Goal: Transaction & Acquisition: Purchase product/service

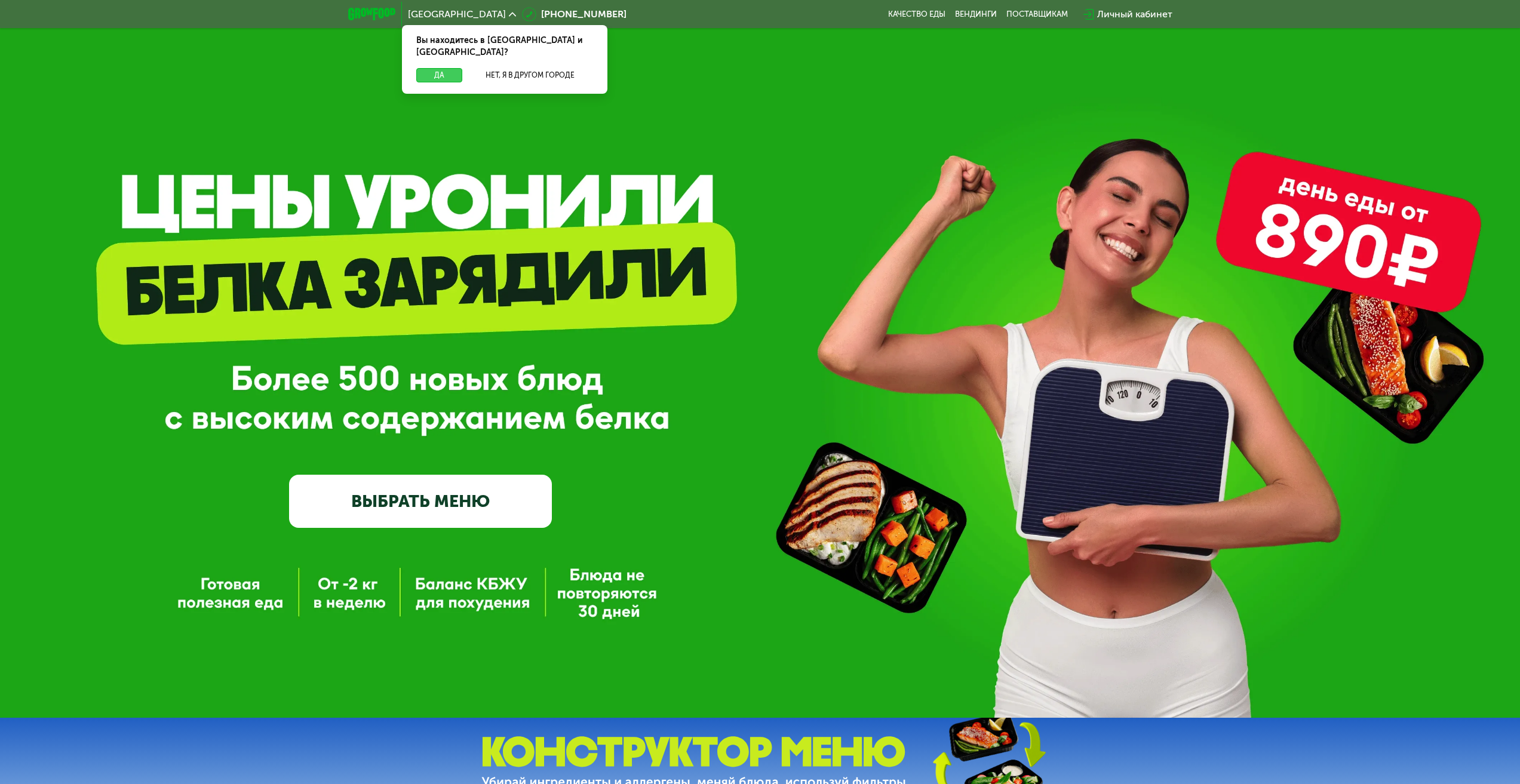
click at [440, 68] on button "Да" at bounding box center [439, 75] width 46 height 14
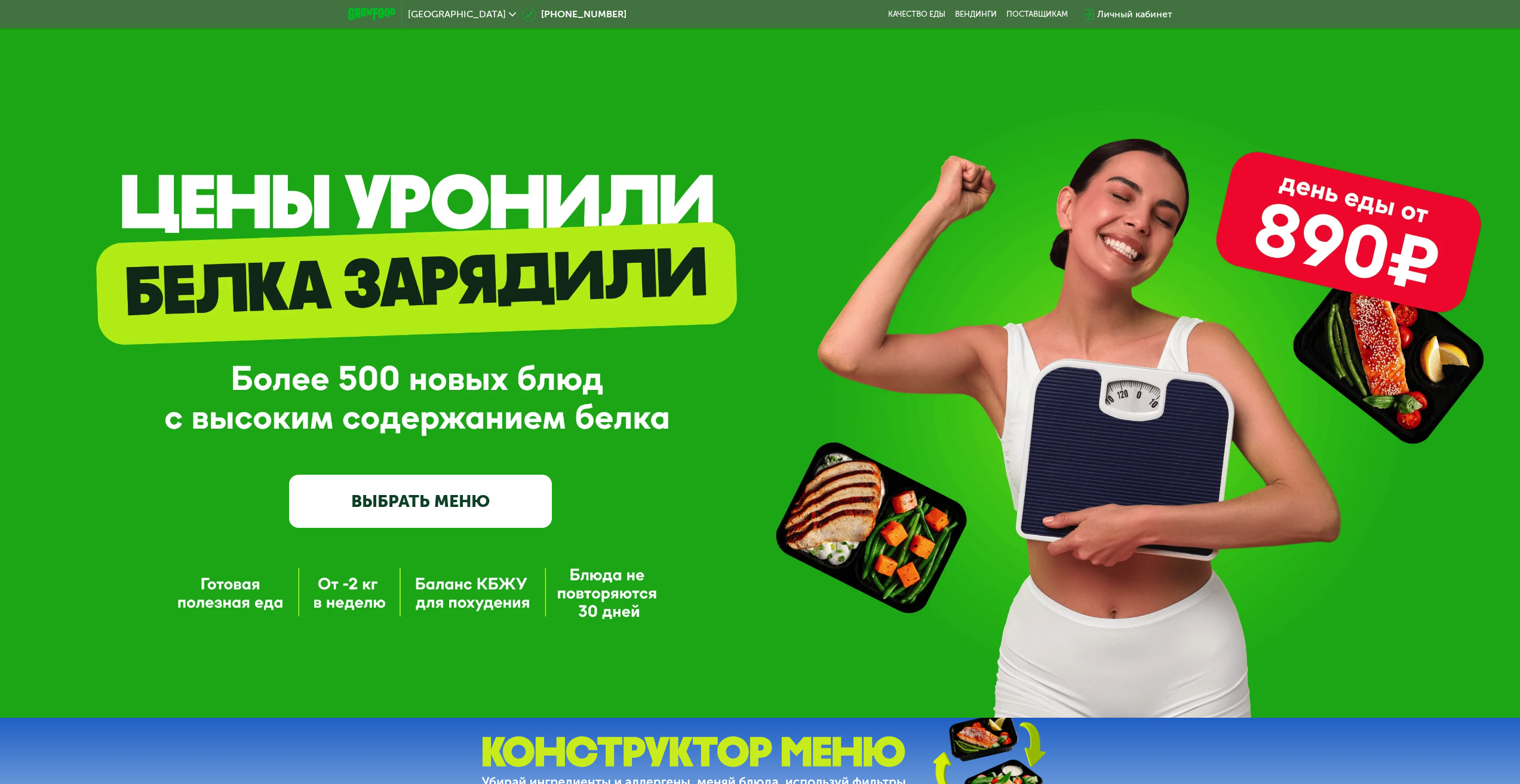
click at [484, 521] on link "ВЫБРАТЬ МЕНЮ" at bounding box center [421, 501] width 262 height 53
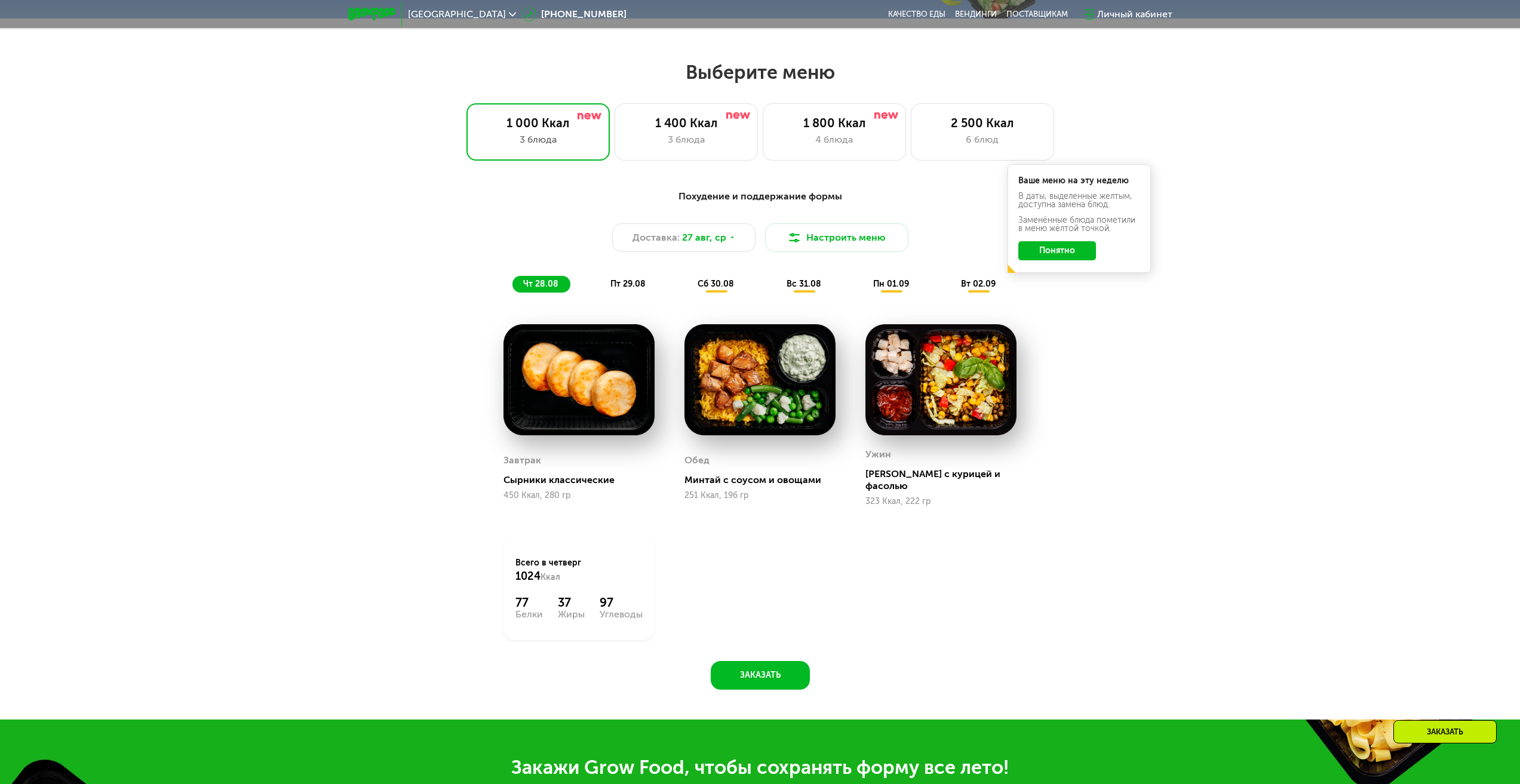
scroll to position [825, 0]
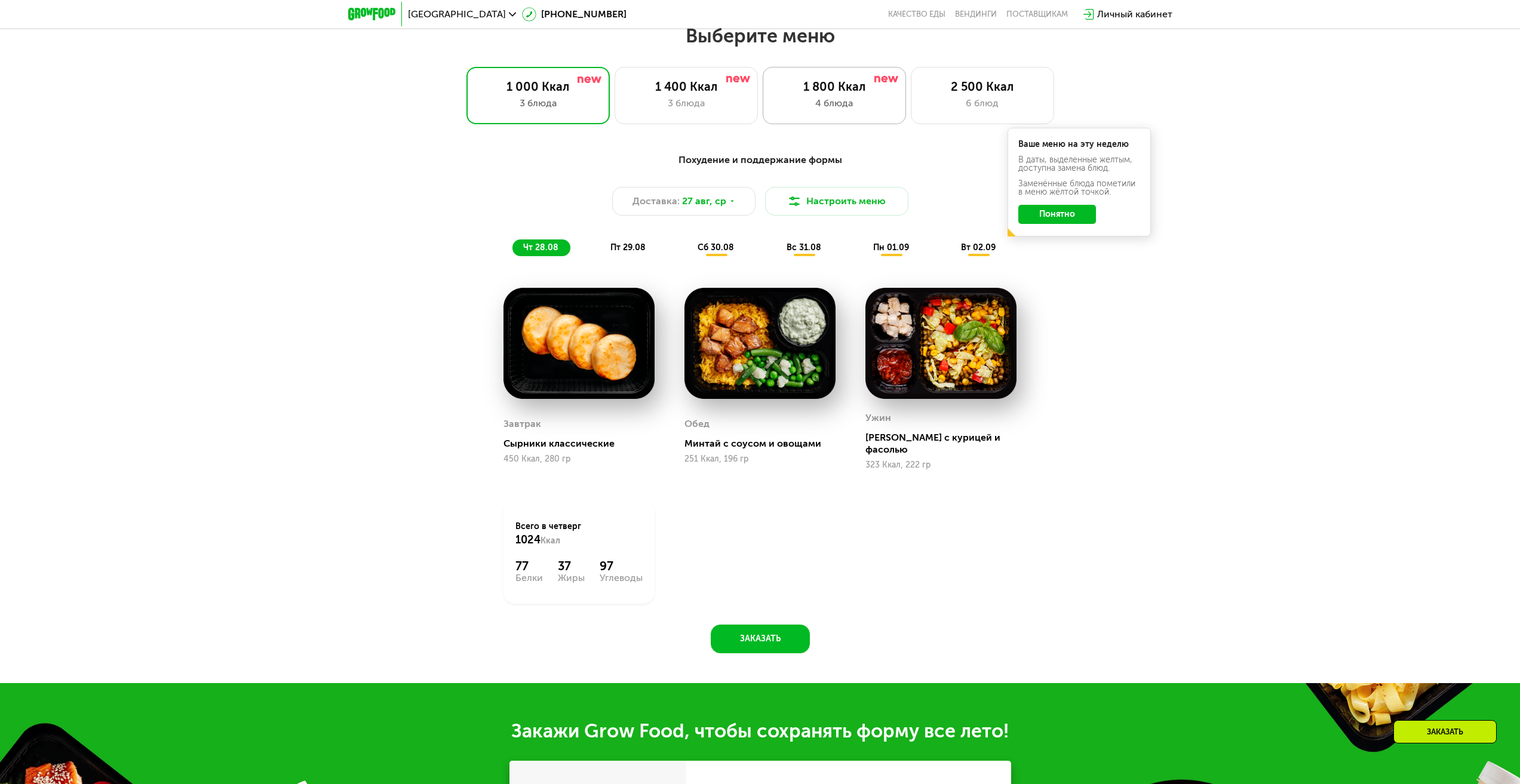
click at [829, 109] on div "4 блюда" at bounding box center [834, 103] width 118 height 14
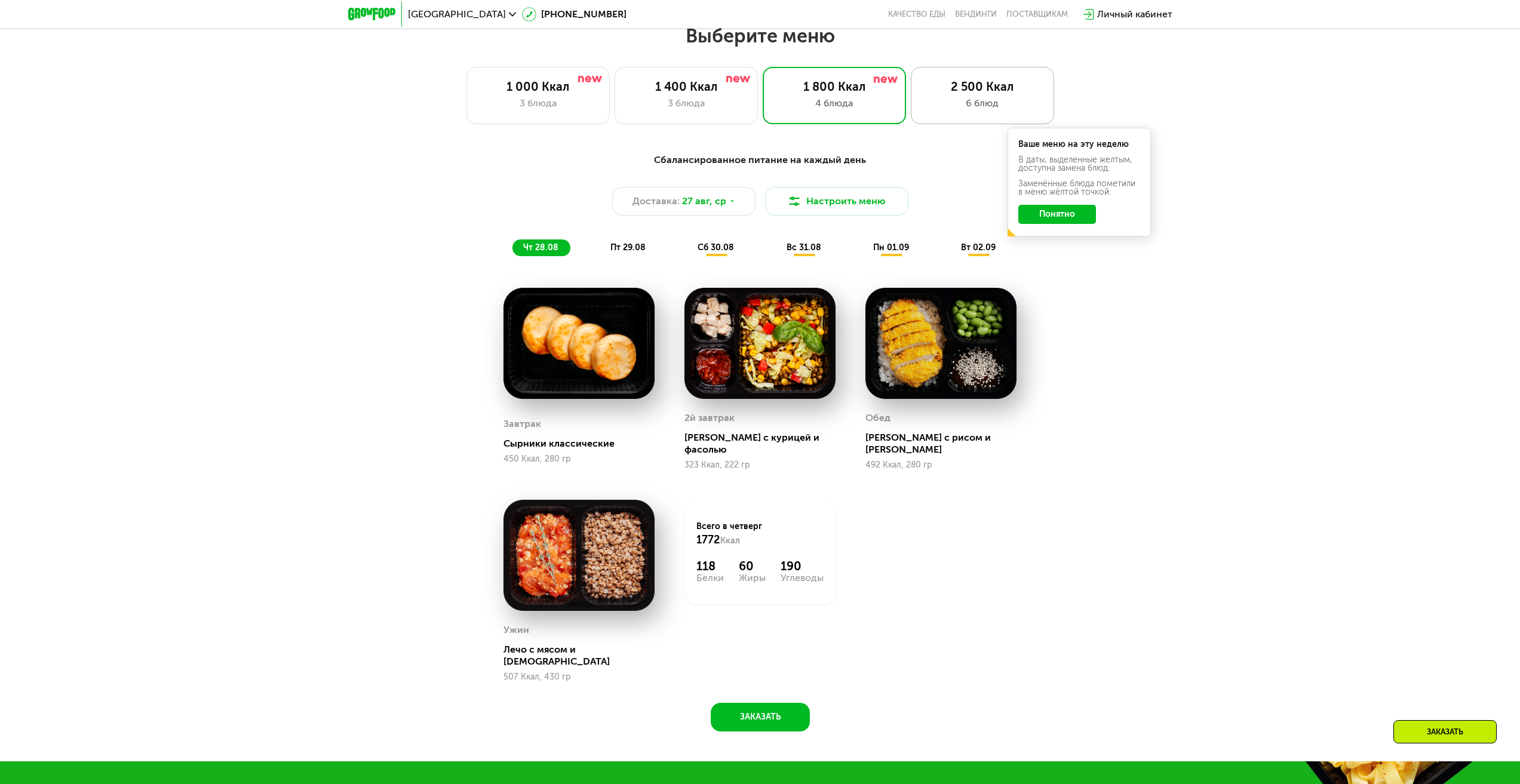
click at [989, 92] on div "2 500 Ккал" at bounding box center [982, 86] width 118 height 14
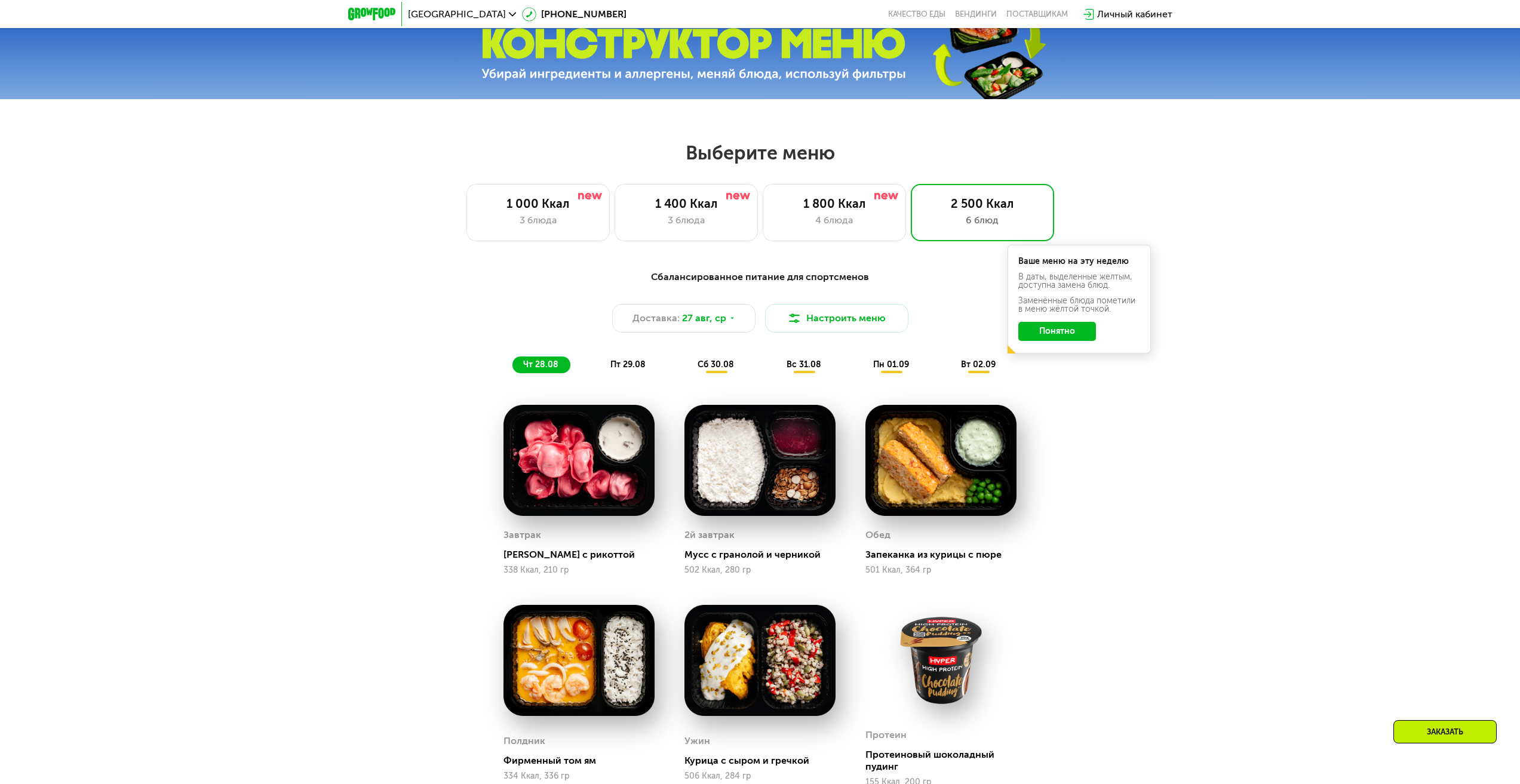
scroll to position [706, 0]
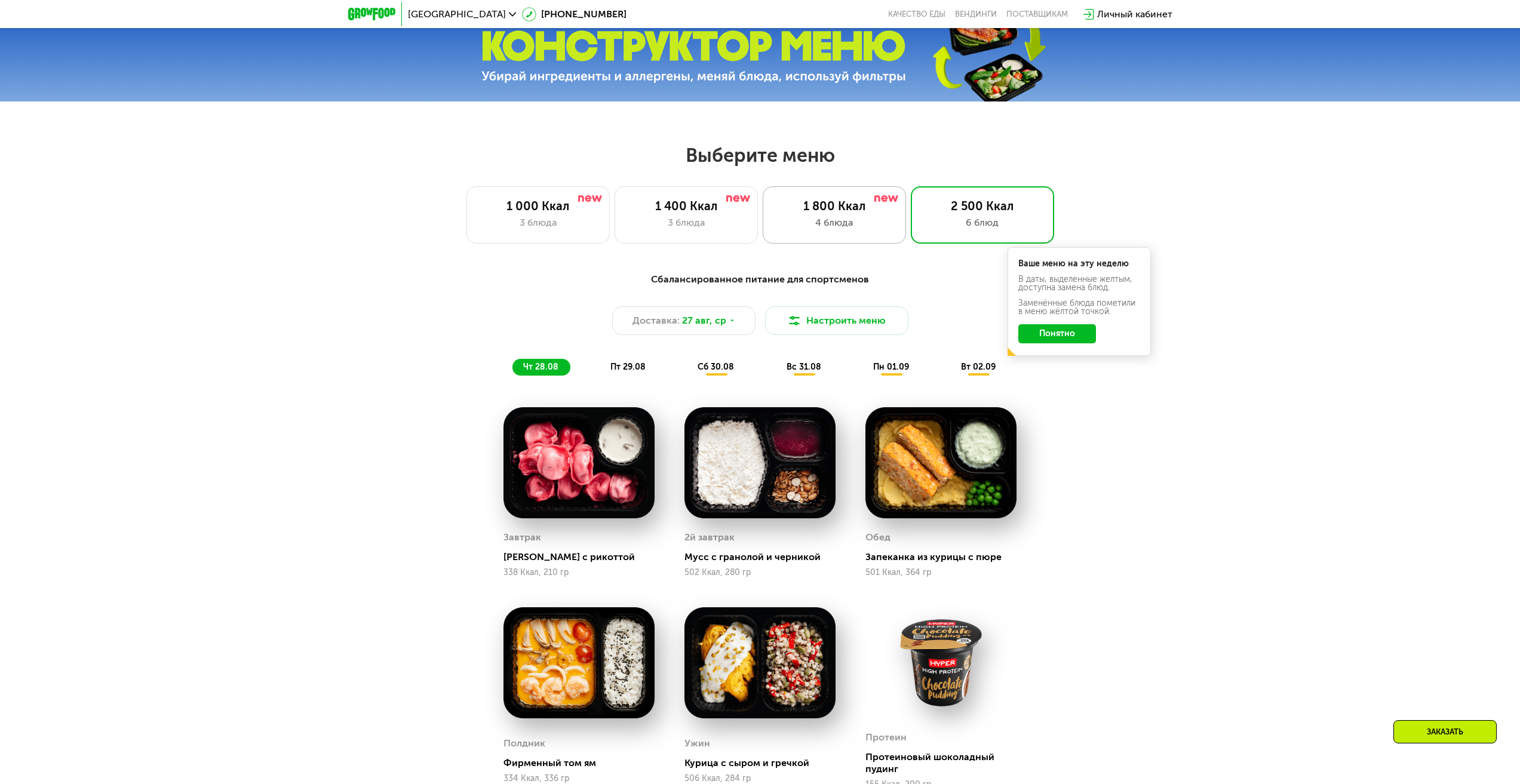
click at [833, 213] on div "1 800 Ккал" at bounding box center [834, 206] width 118 height 14
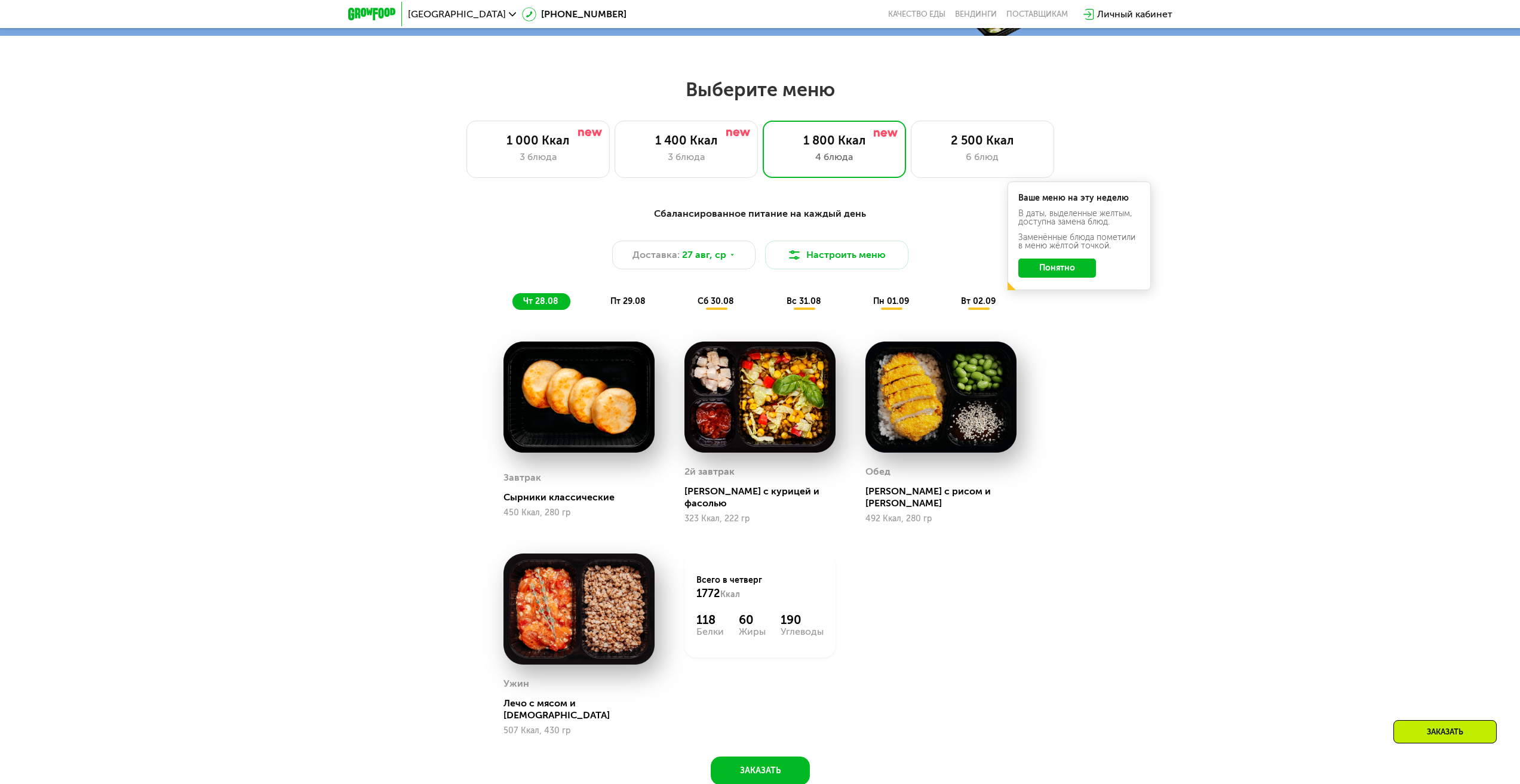
scroll to position [765, 0]
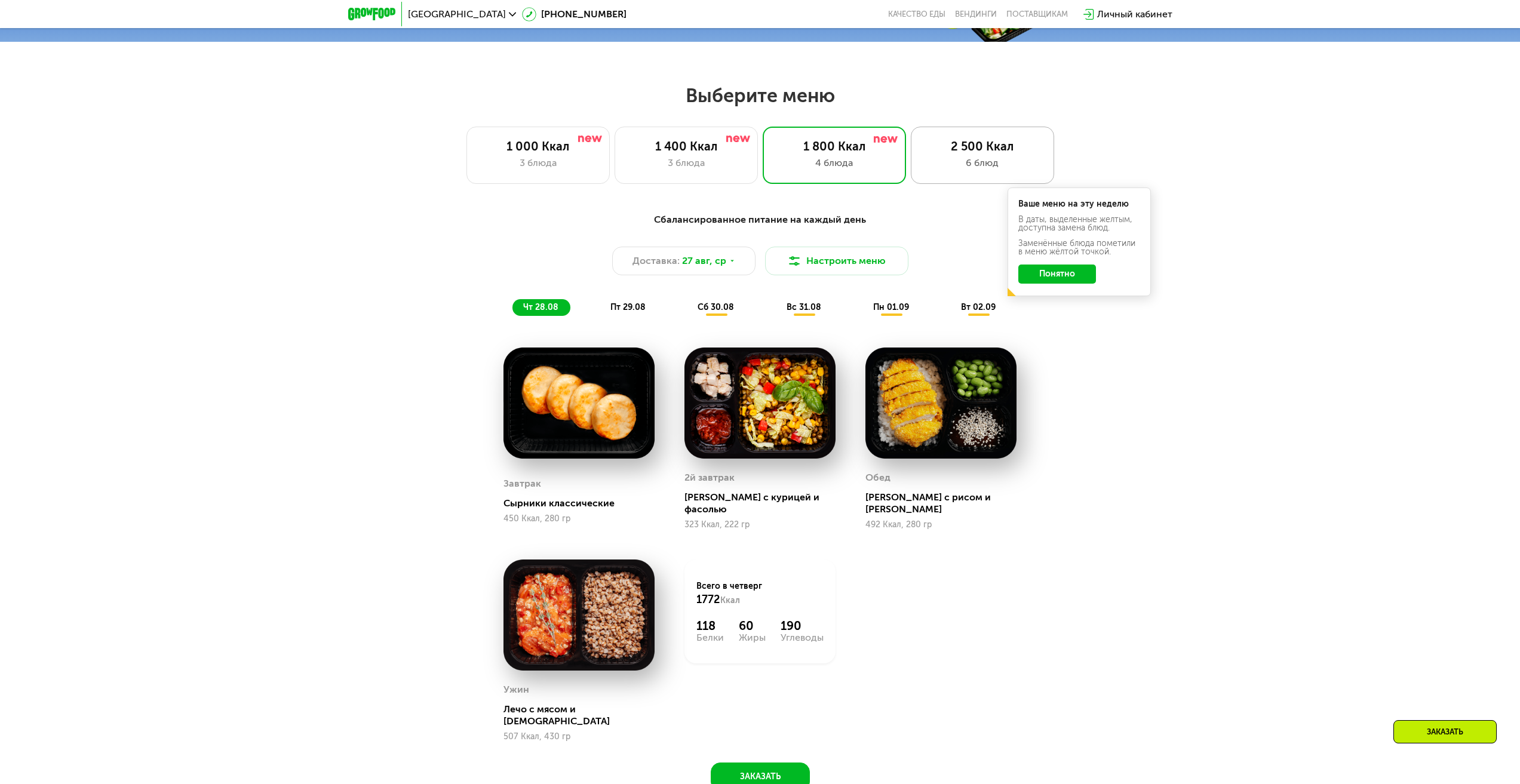
click at [989, 152] on div "2 500 Ккал" at bounding box center [982, 146] width 118 height 14
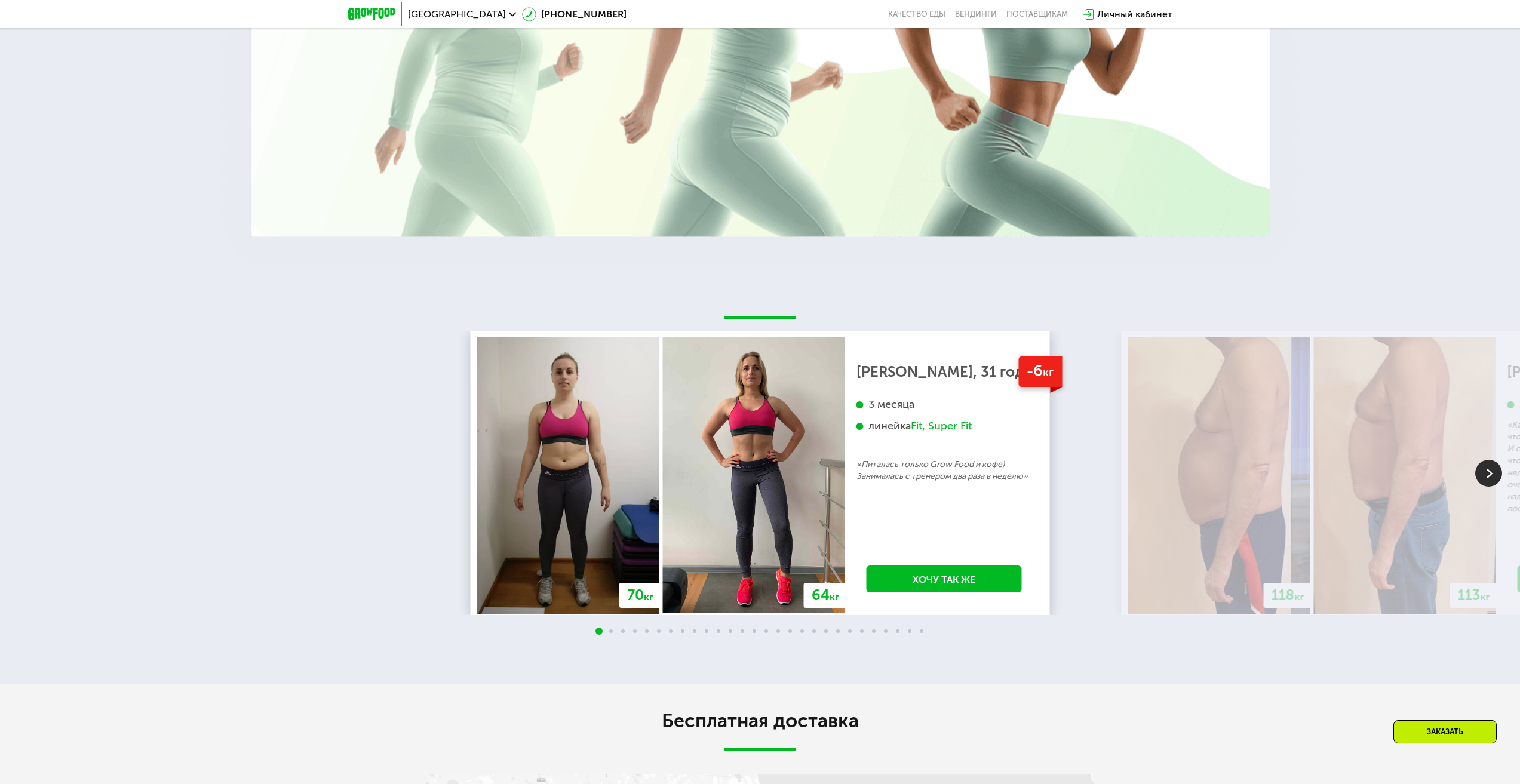
scroll to position [2615, 0]
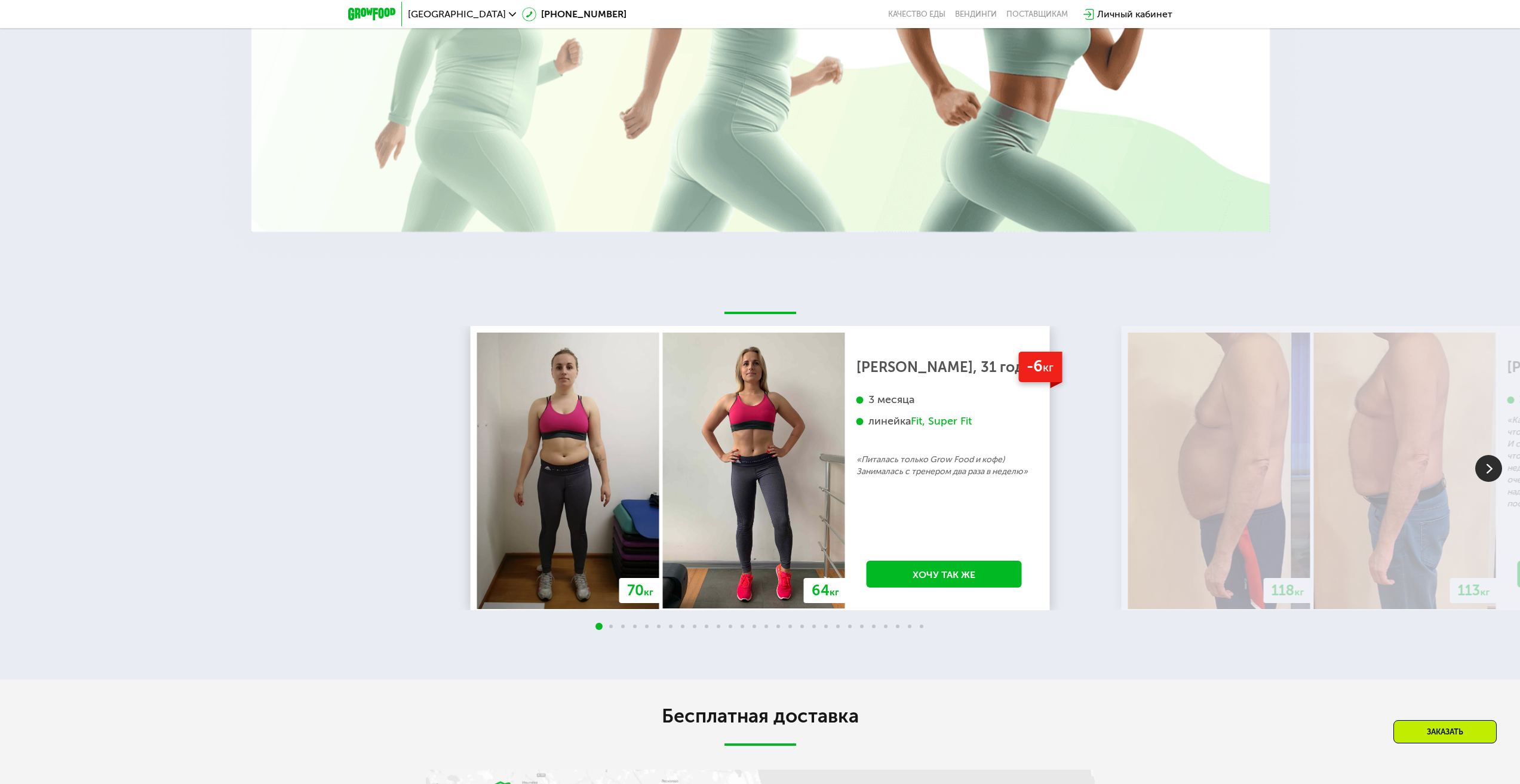
click at [608, 632] on div at bounding box center [760, 627] width 1520 height 10
click at [609, 632] on div at bounding box center [760, 627] width 1520 height 10
click at [1487, 481] on img at bounding box center [1488, 468] width 27 height 27
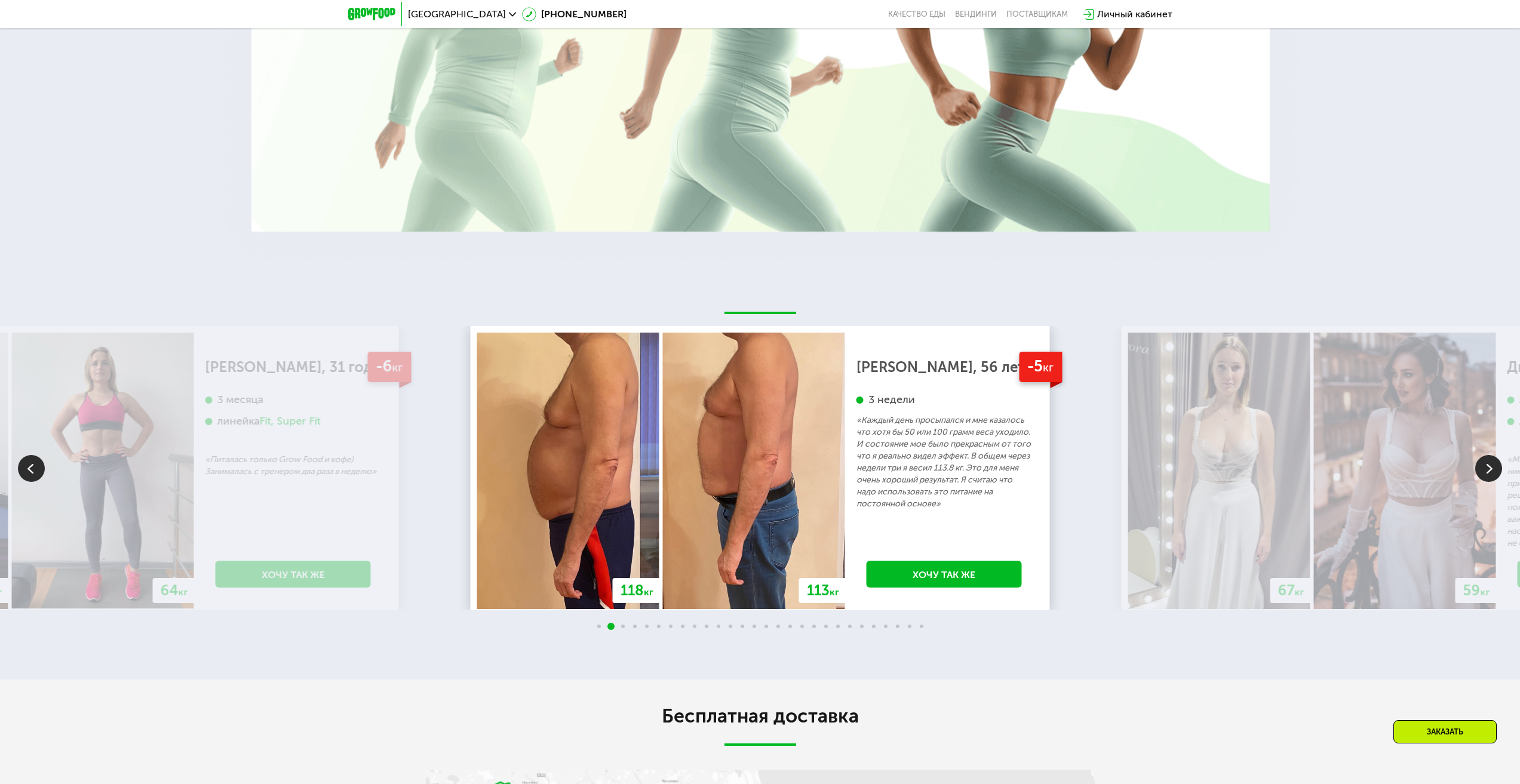
click at [1492, 476] on img at bounding box center [1488, 468] width 27 height 27
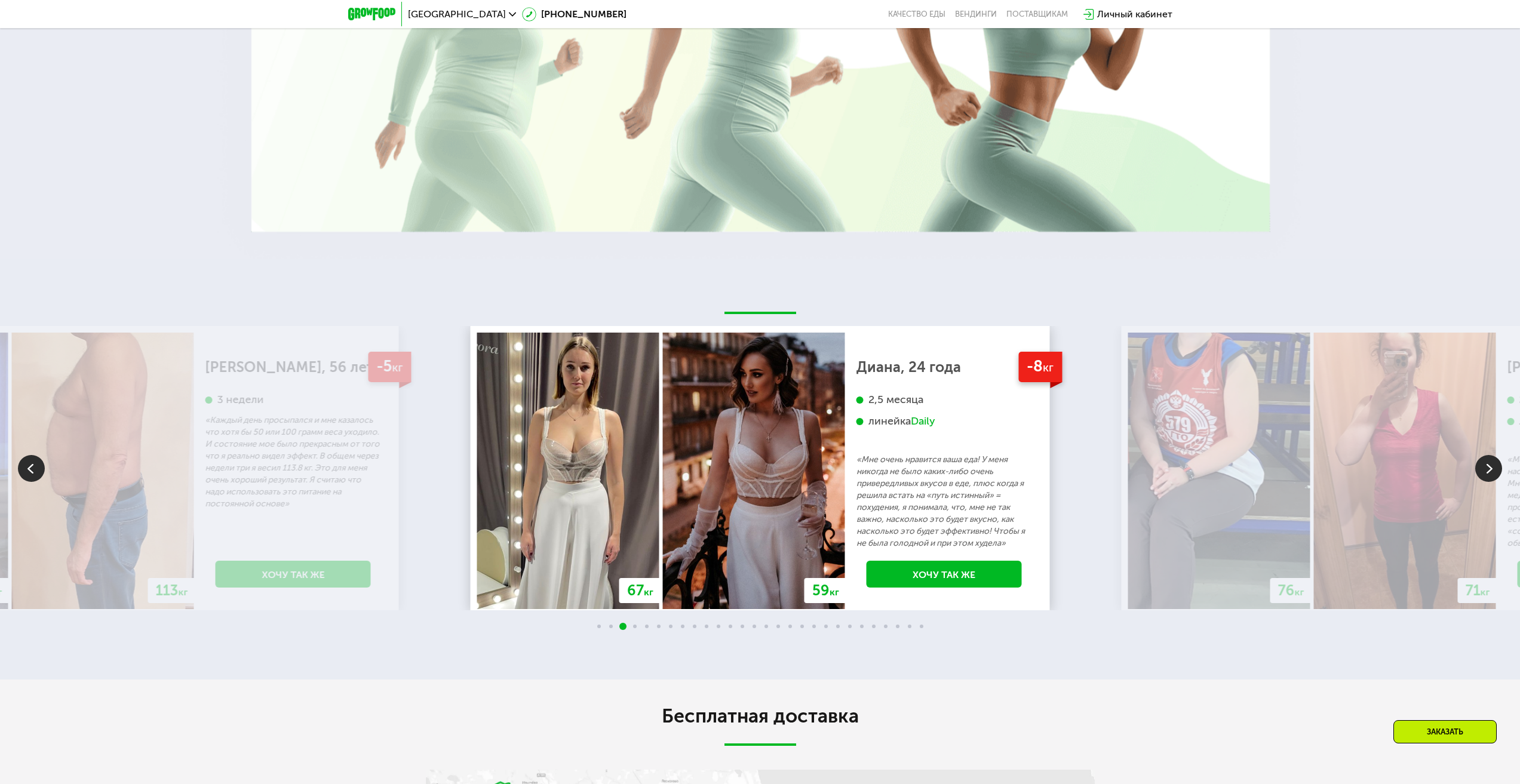
click at [1489, 480] on img at bounding box center [1488, 468] width 27 height 27
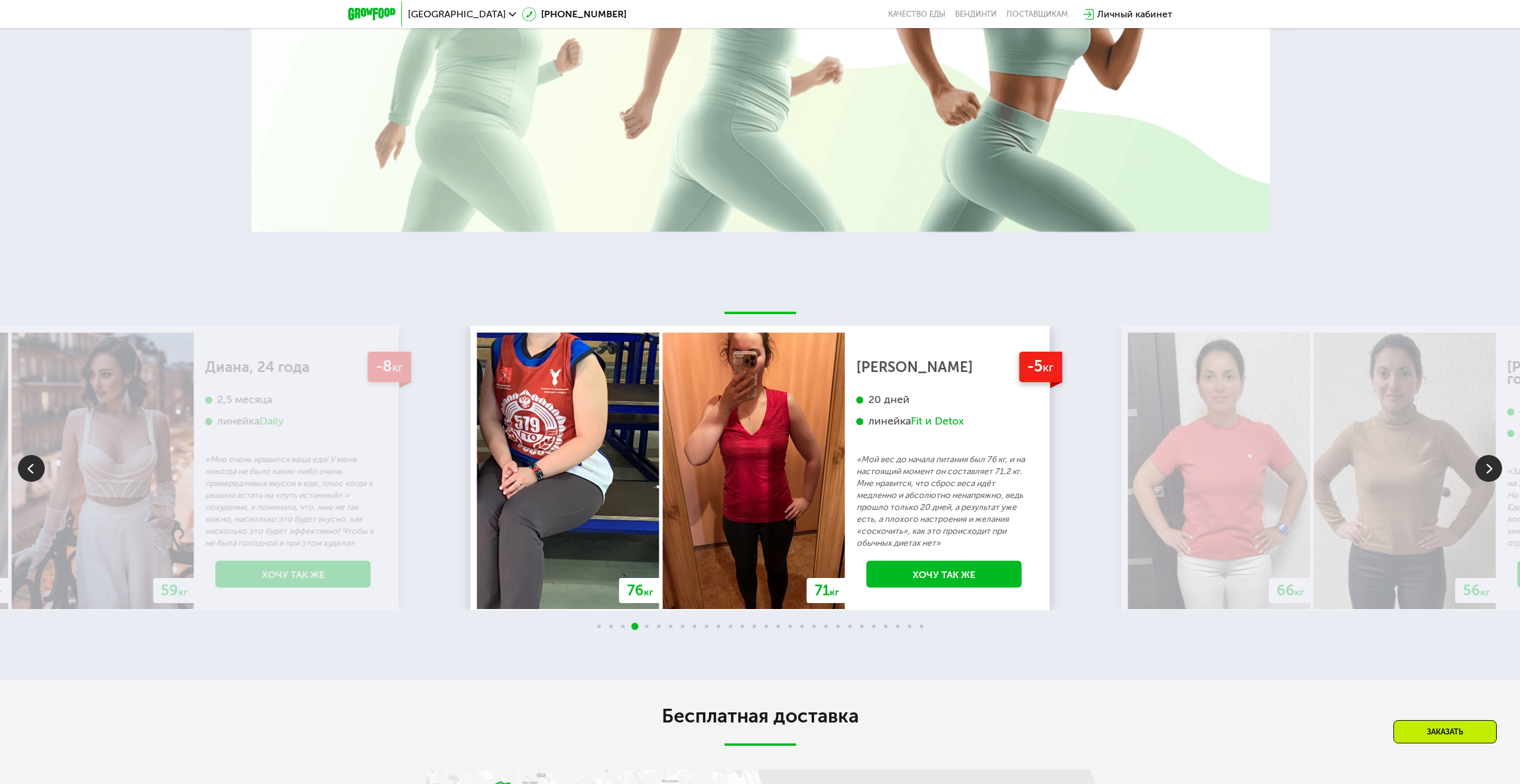
click at [1487, 481] on img at bounding box center [1488, 468] width 27 height 27
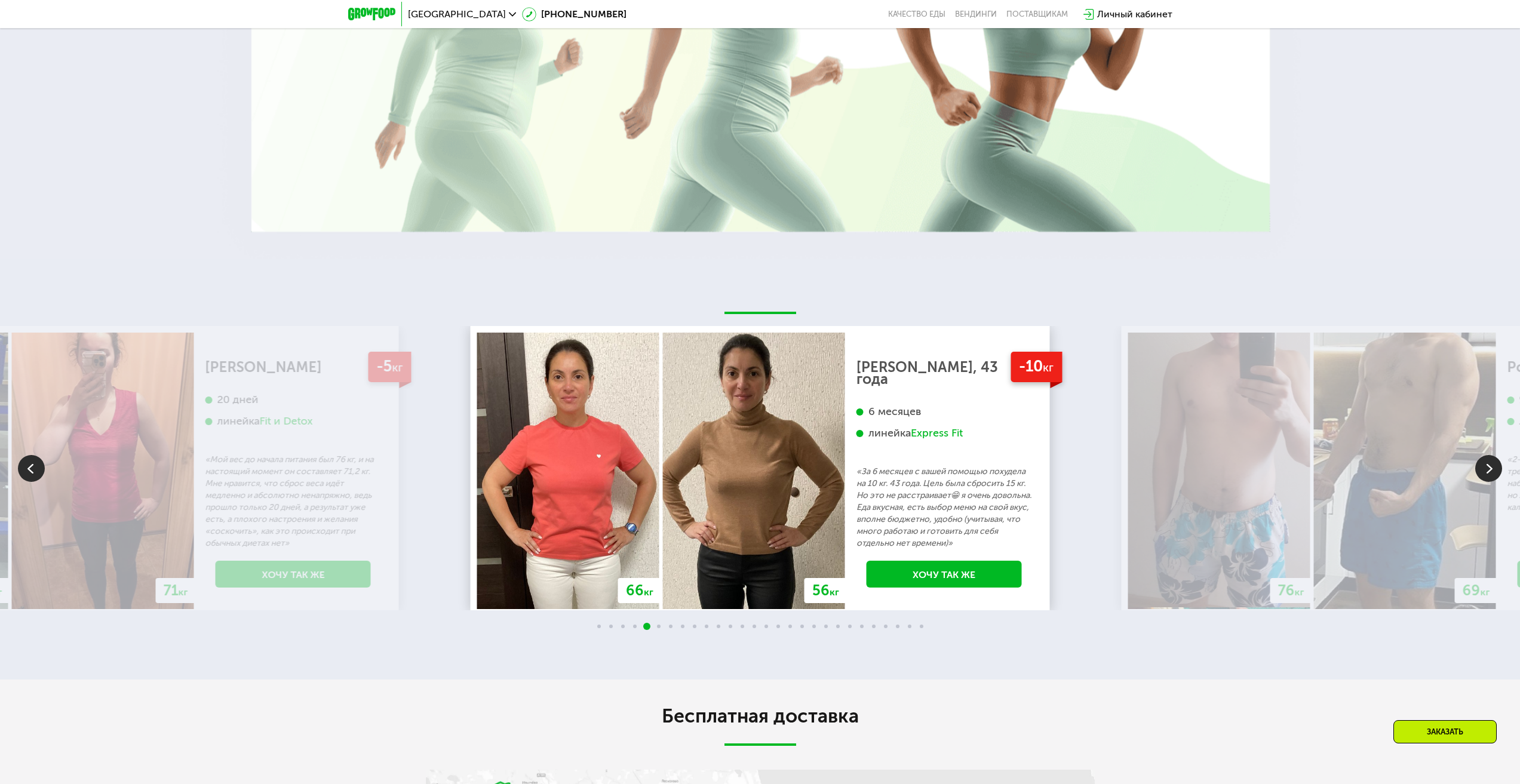
click at [1490, 480] on img at bounding box center [1488, 468] width 27 height 27
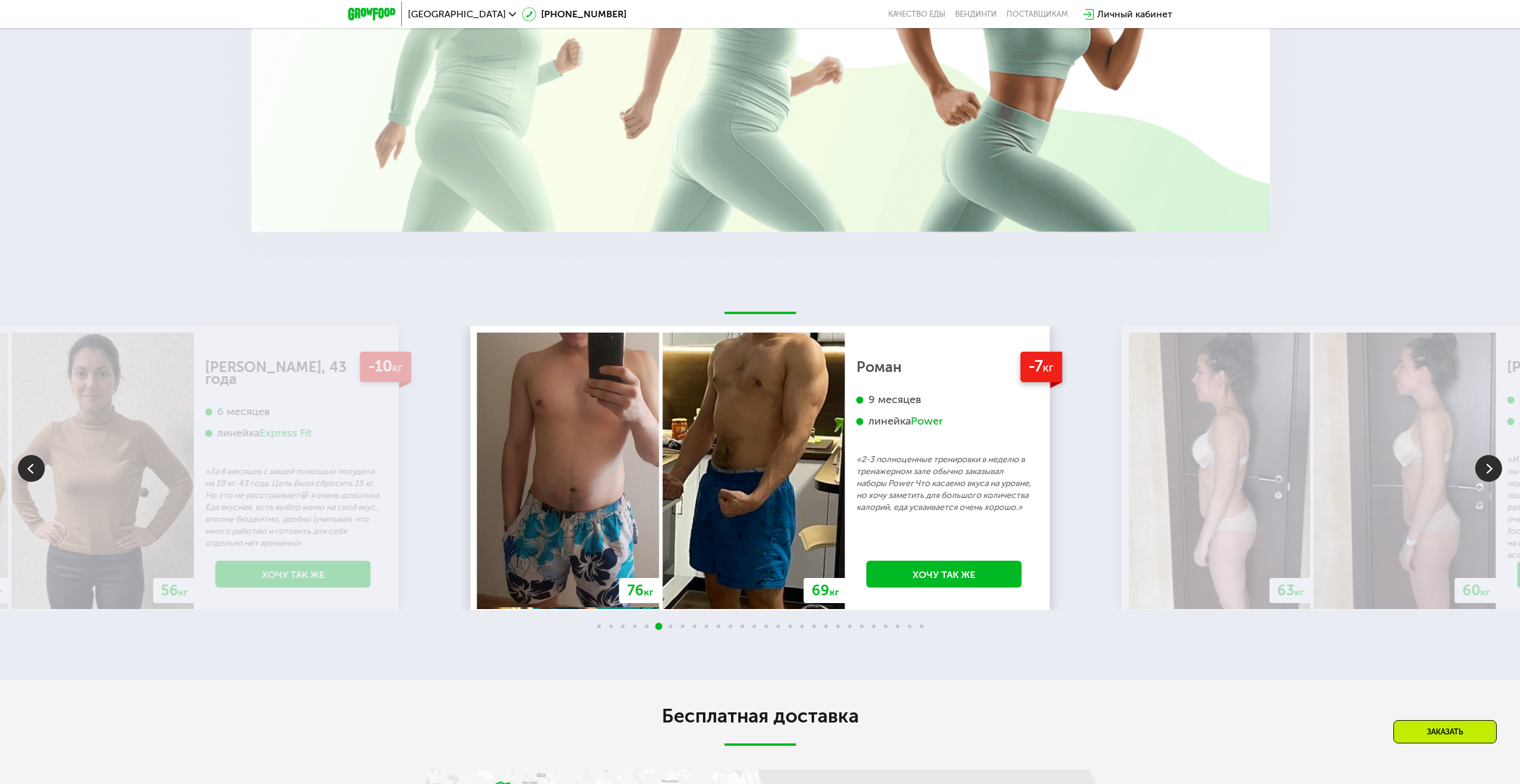
click at [1486, 480] on img at bounding box center [1488, 468] width 27 height 27
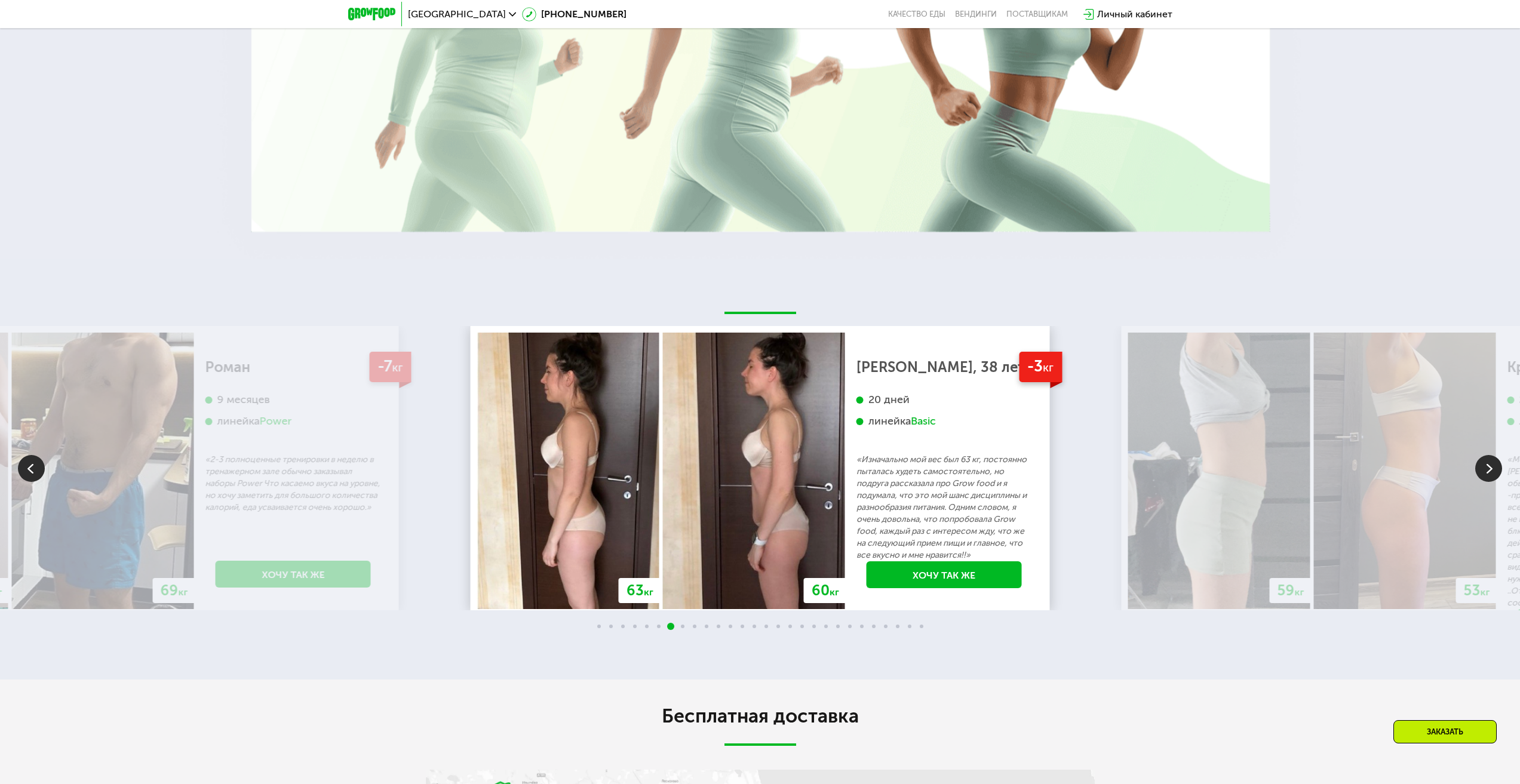
click at [1484, 479] on img at bounding box center [1488, 468] width 27 height 27
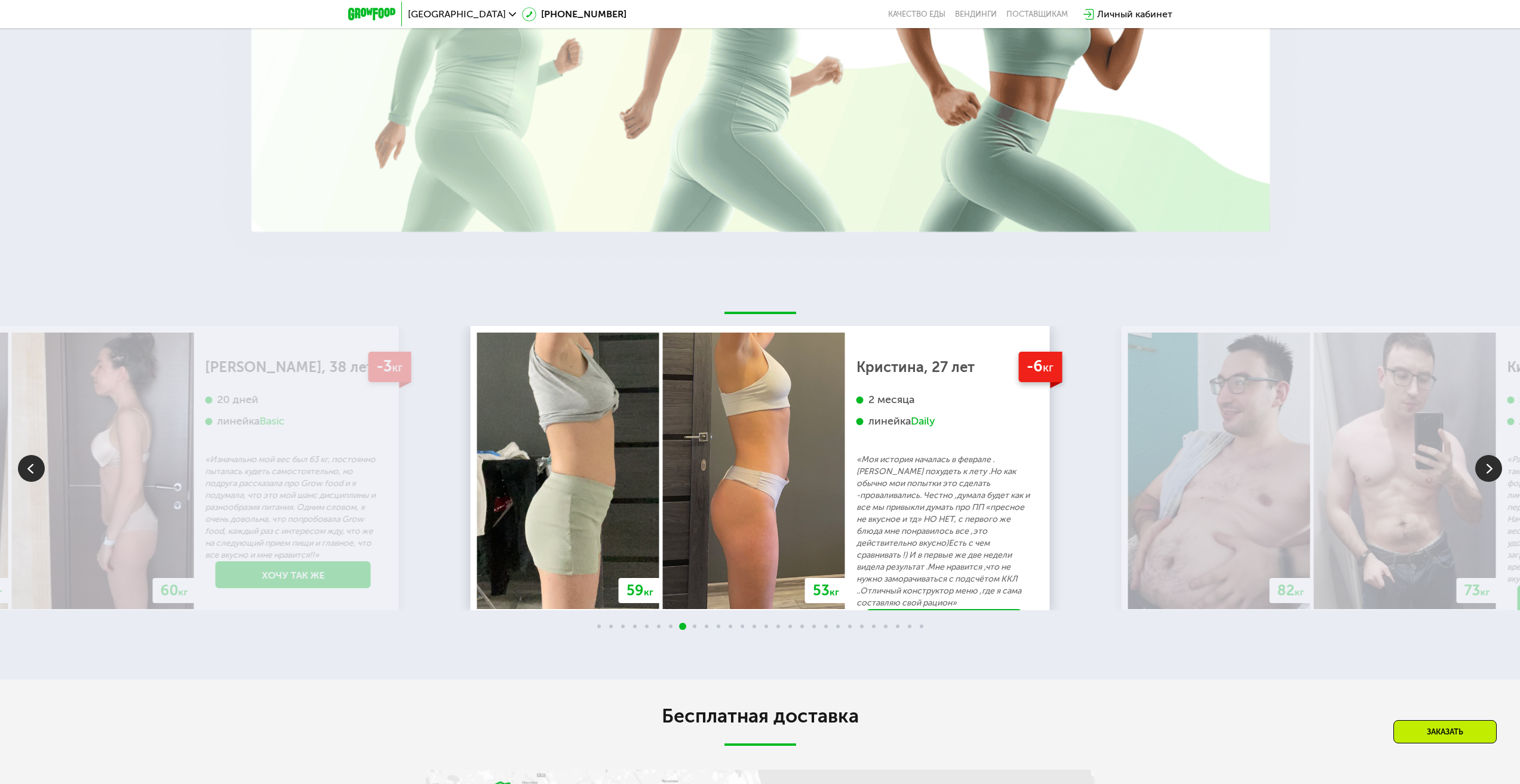
click at [1491, 473] on img at bounding box center [1488, 468] width 27 height 27
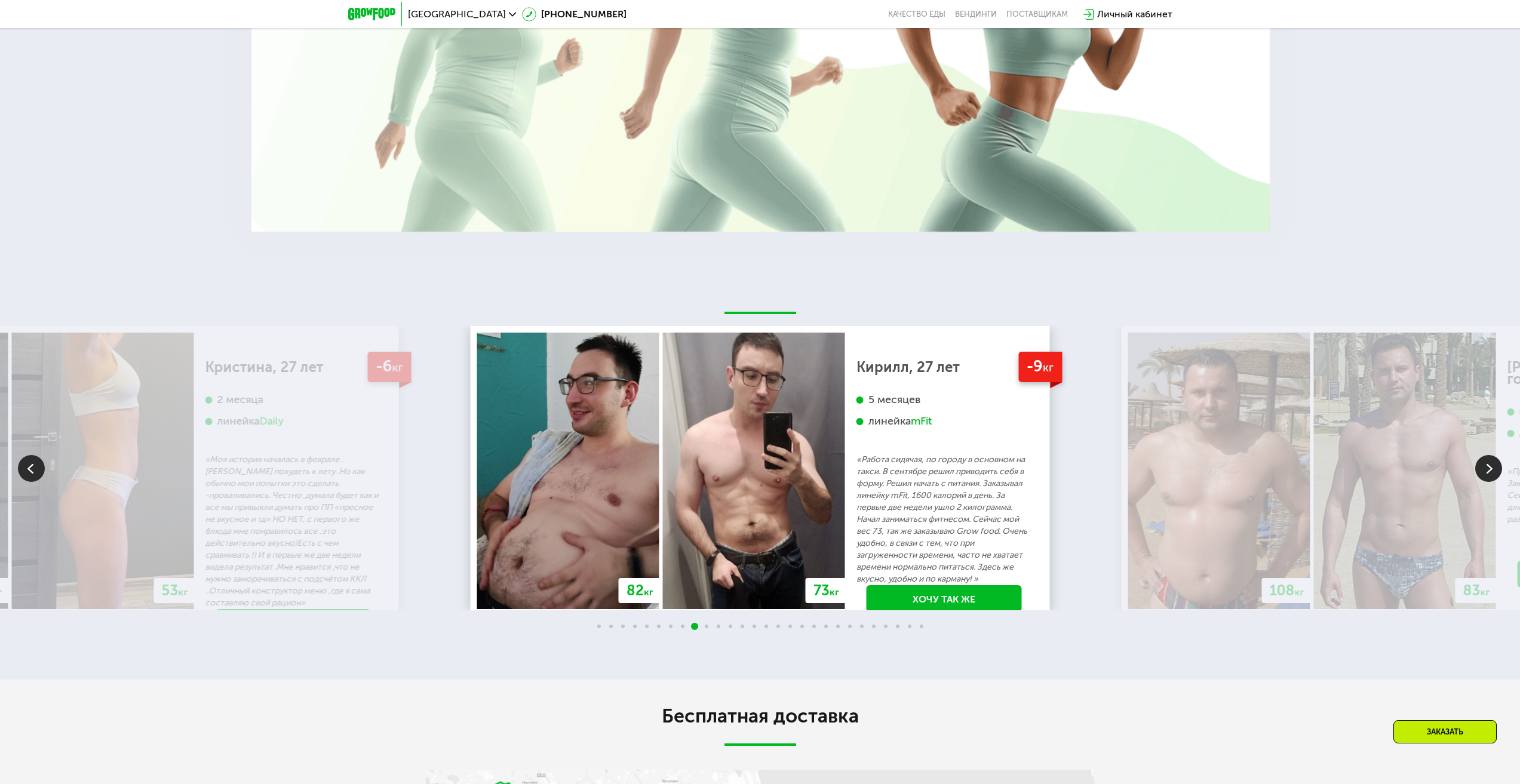
click at [1482, 471] on img at bounding box center [1488, 468] width 27 height 27
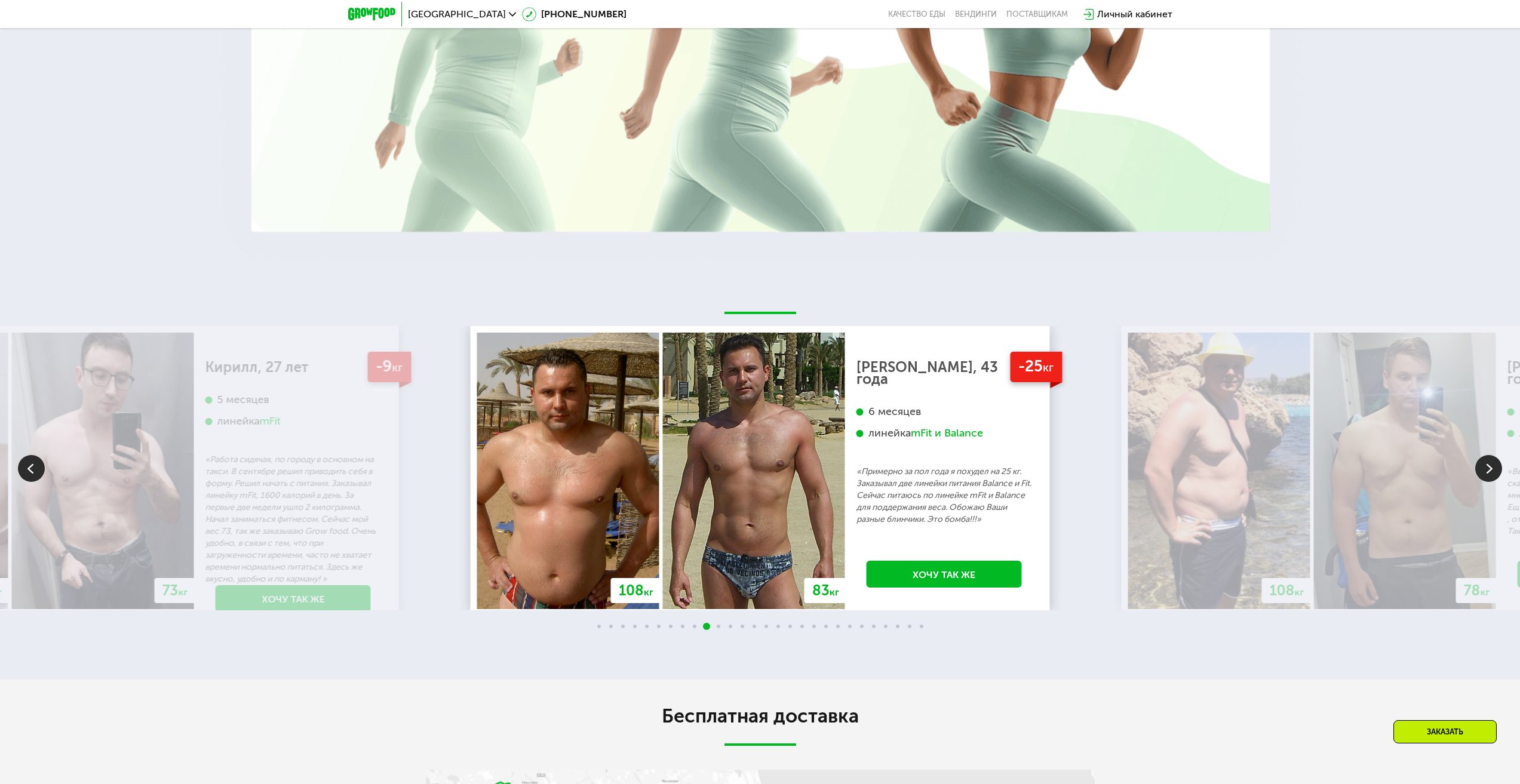
click at [1475, 469] on img at bounding box center [1488, 468] width 27 height 27
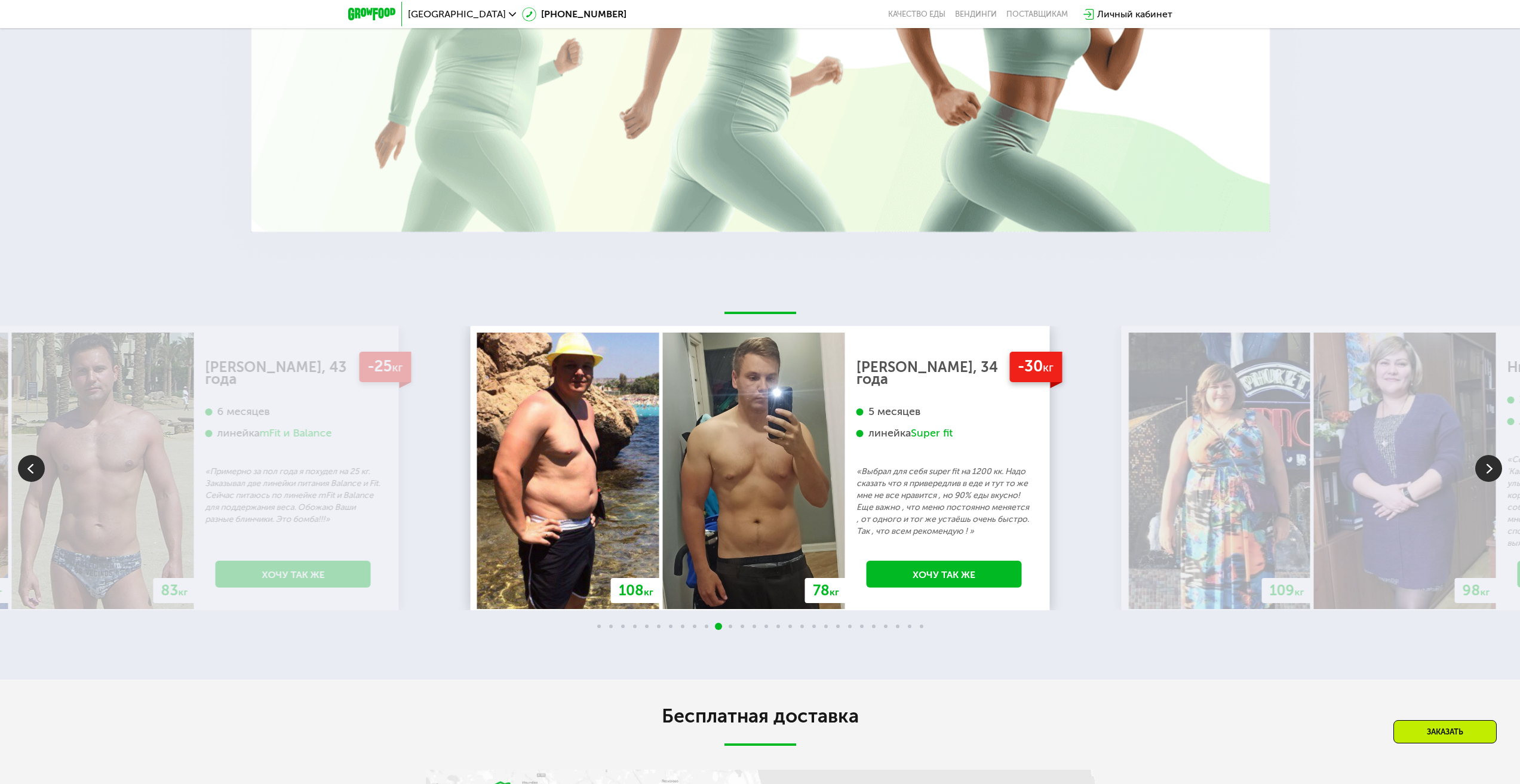
click at [1472, 467] on img at bounding box center [1405, 471] width 182 height 276
click at [1486, 475] on img at bounding box center [1488, 468] width 27 height 27
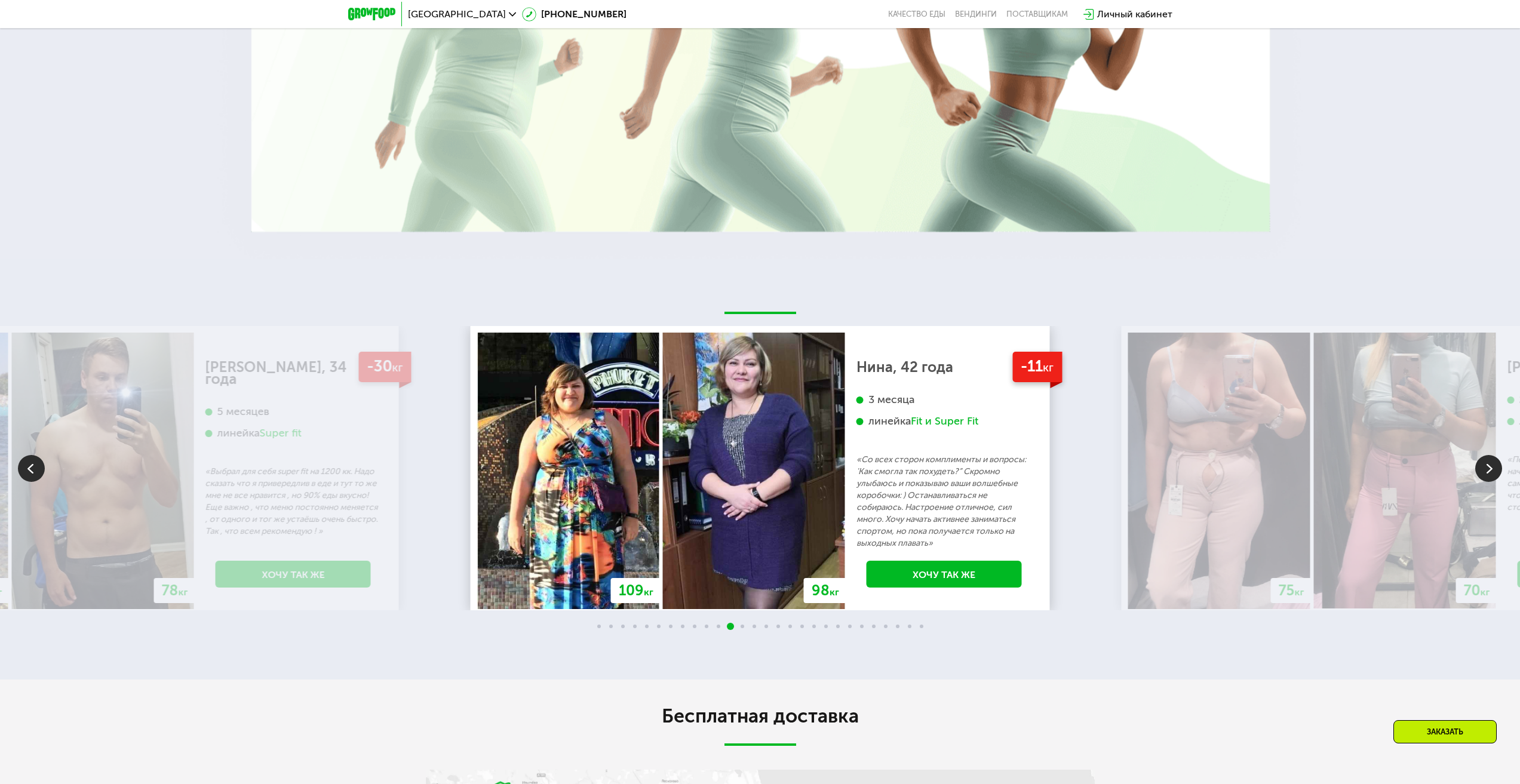
click at [1481, 476] on img at bounding box center [1488, 468] width 27 height 27
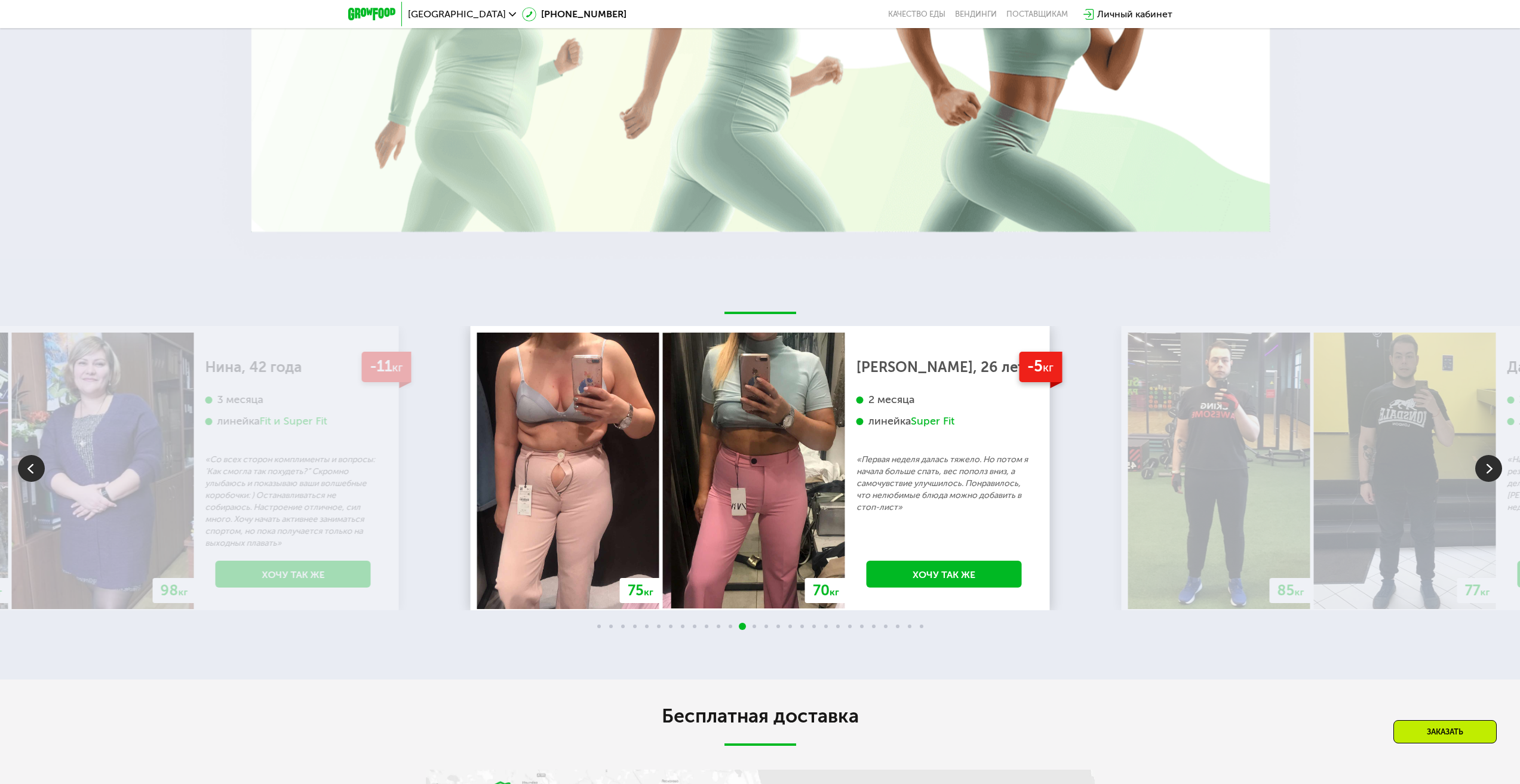
click at [1480, 476] on img at bounding box center [1488, 468] width 27 height 27
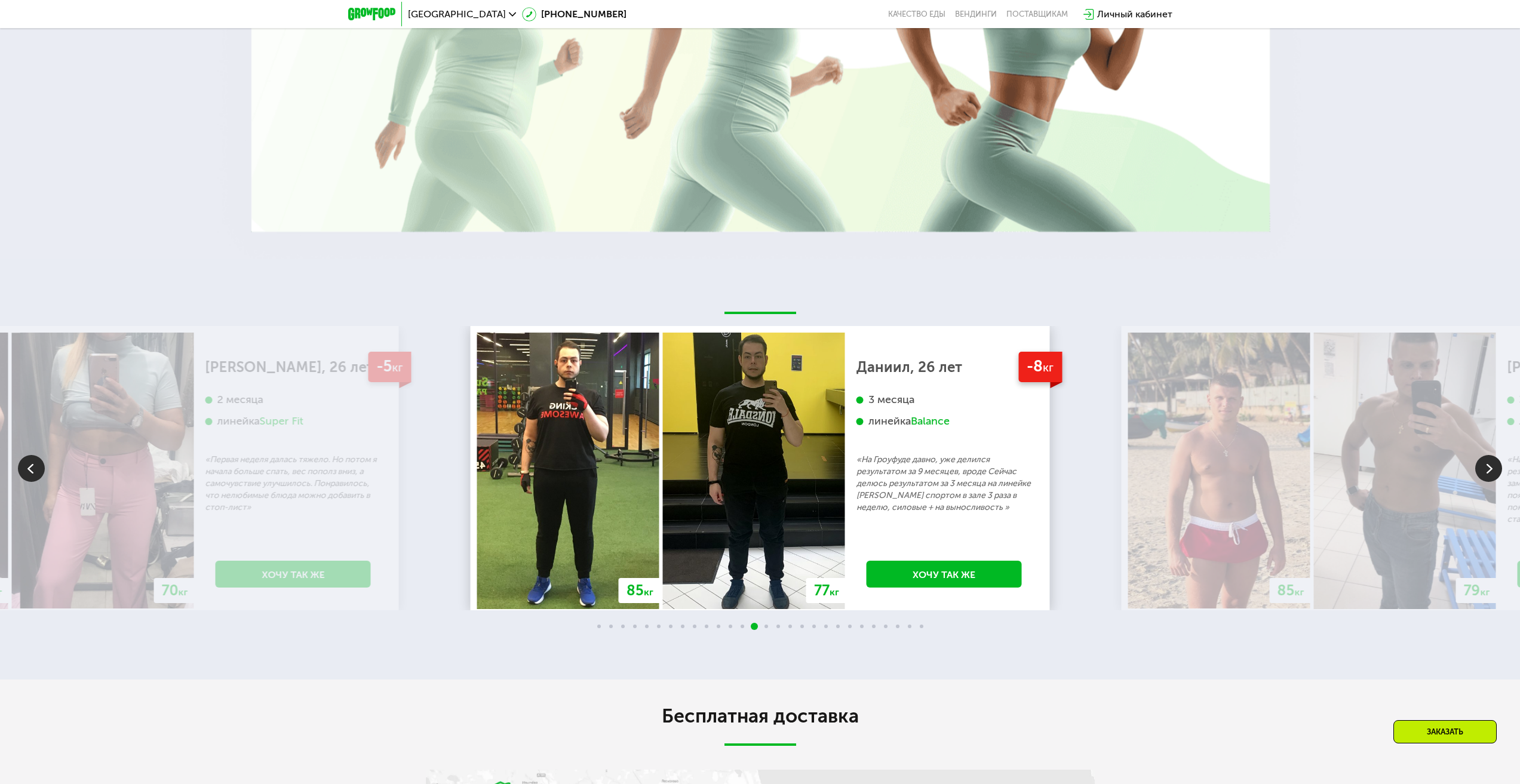
click at [1480, 475] on img at bounding box center [1488, 468] width 27 height 27
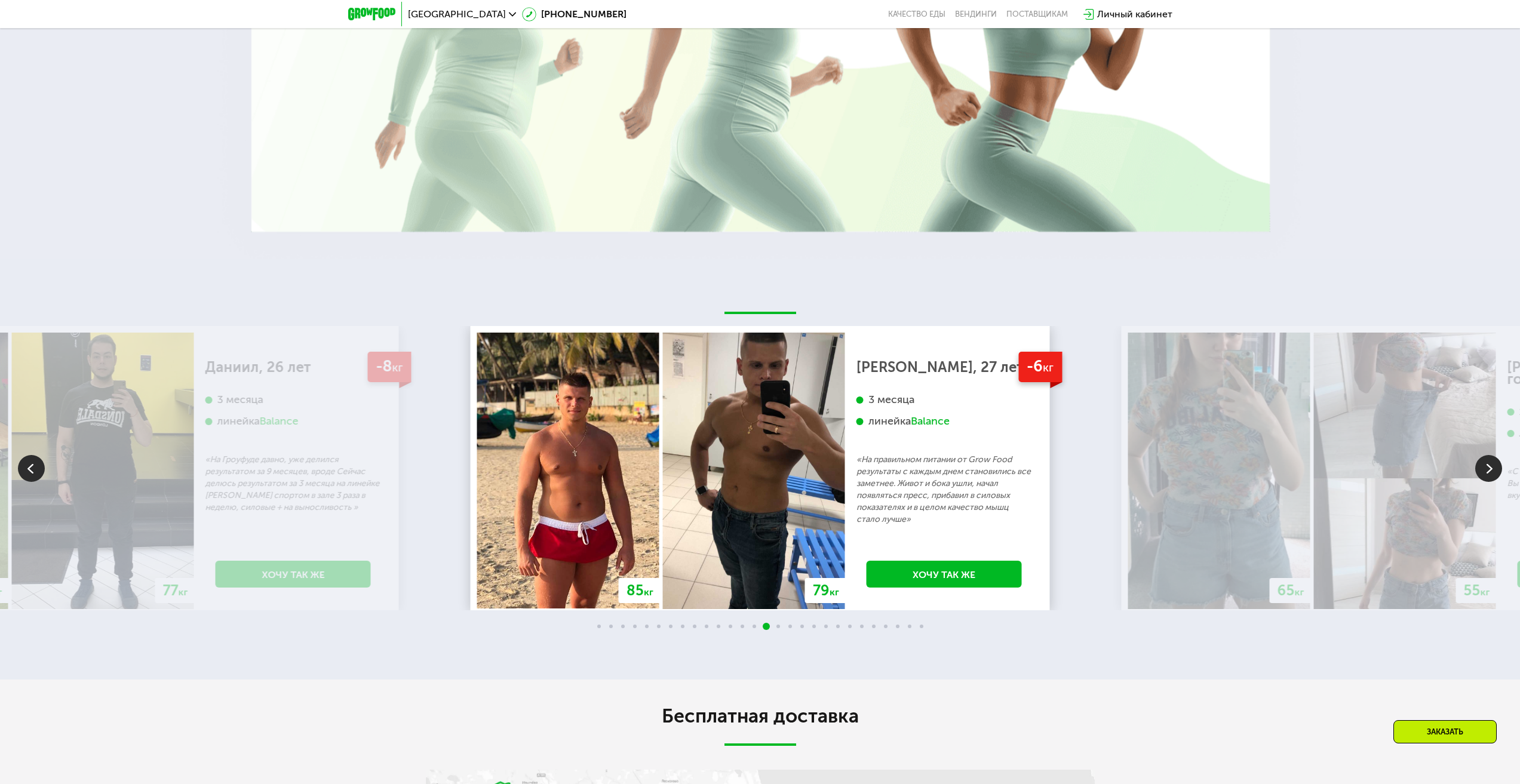
click at [1477, 474] on img at bounding box center [1488, 468] width 27 height 27
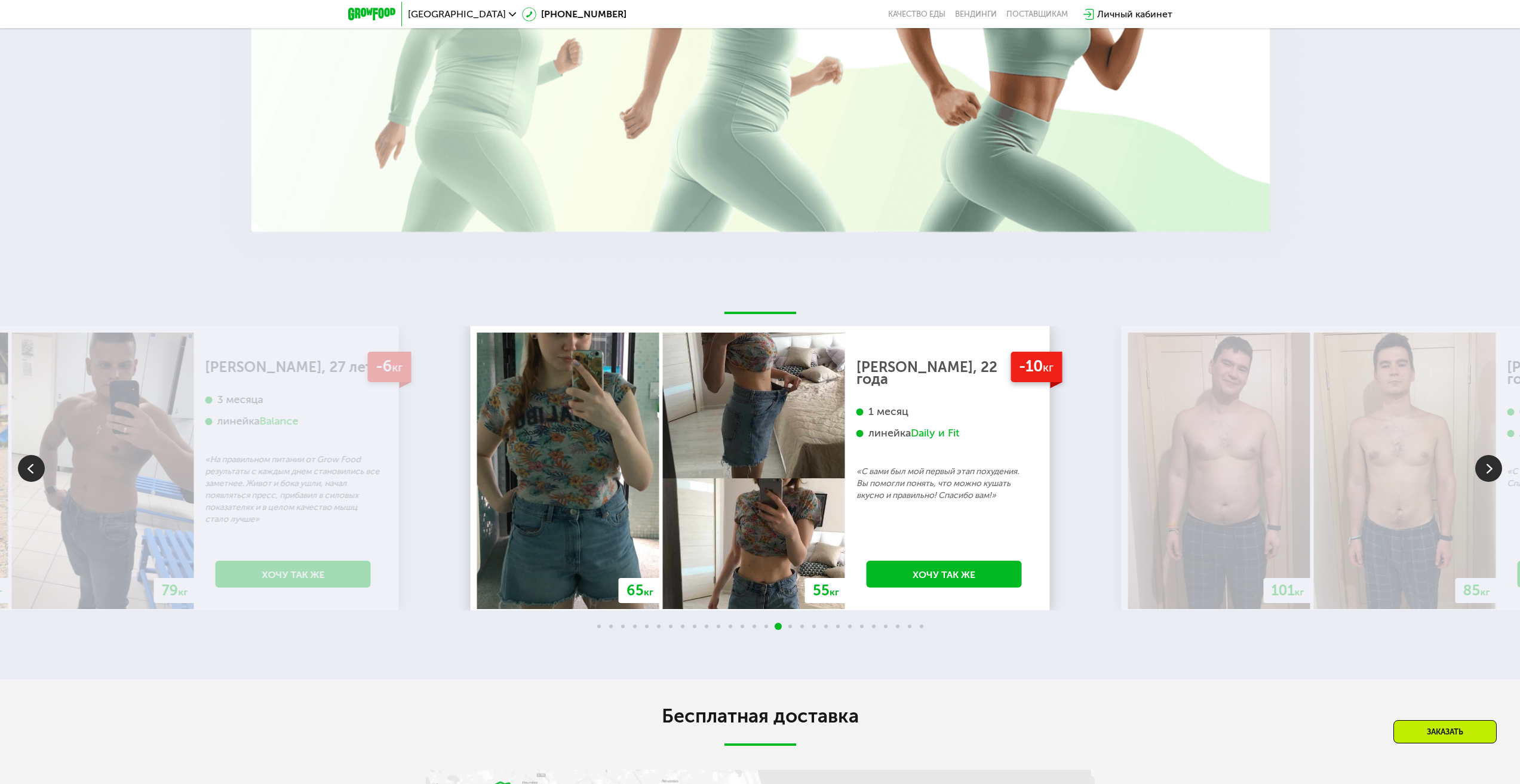
click at [1486, 476] on img at bounding box center [1488, 468] width 27 height 27
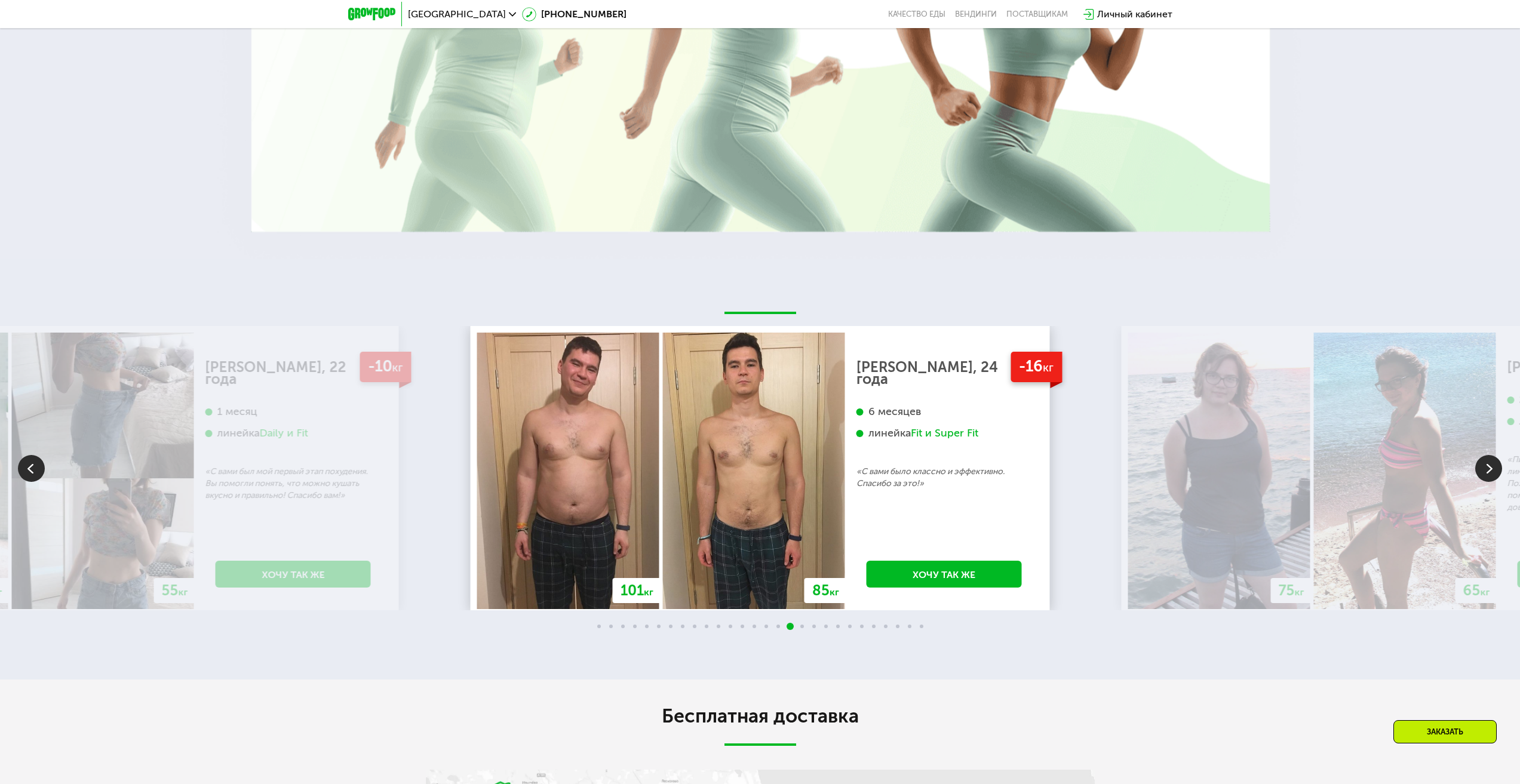
click at [1484, 477] on img at bounding box center [1488, 468] width 27 height 27
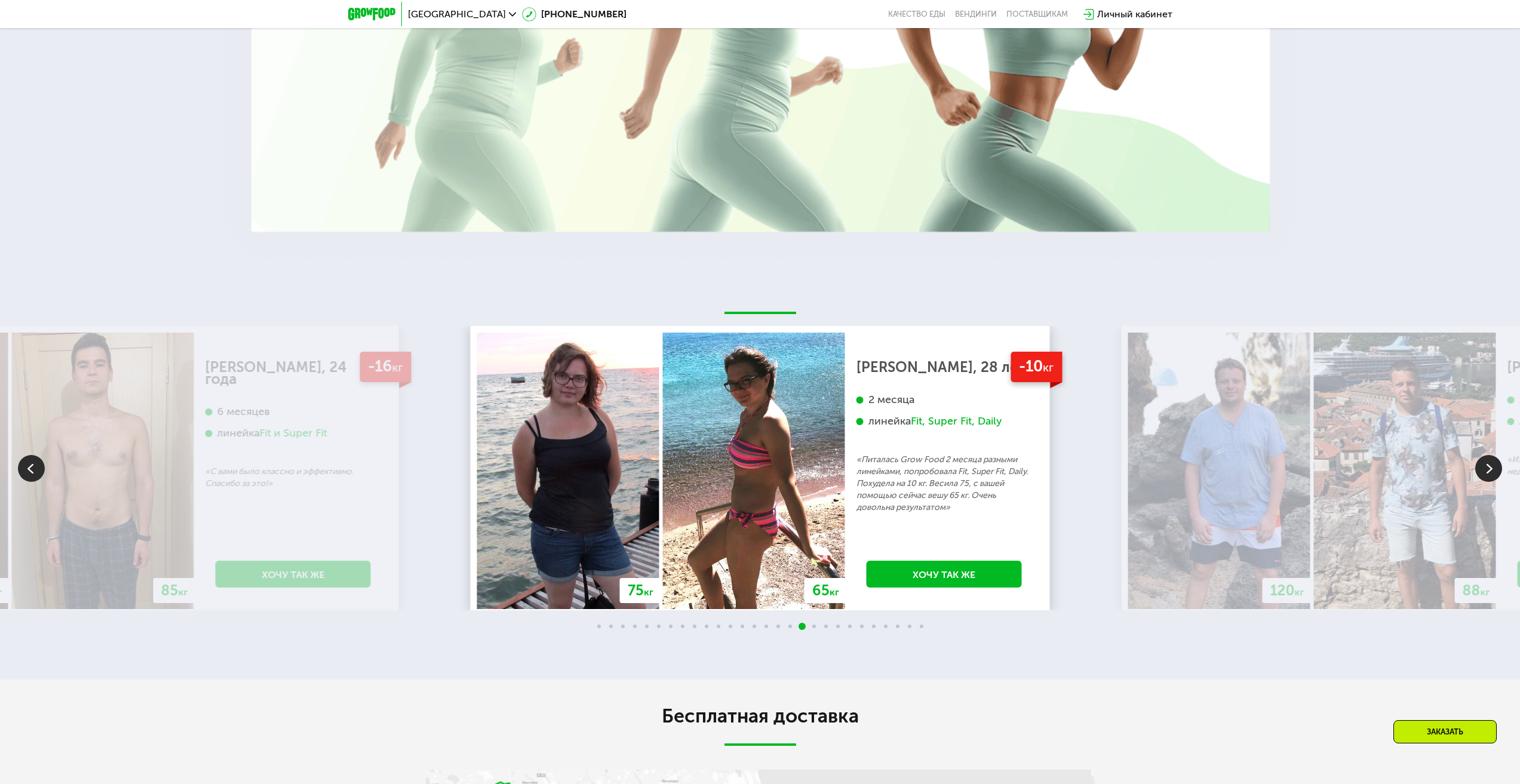
click at [1484, 478] on img at bounding box center [1488, 468] width 27 height 27
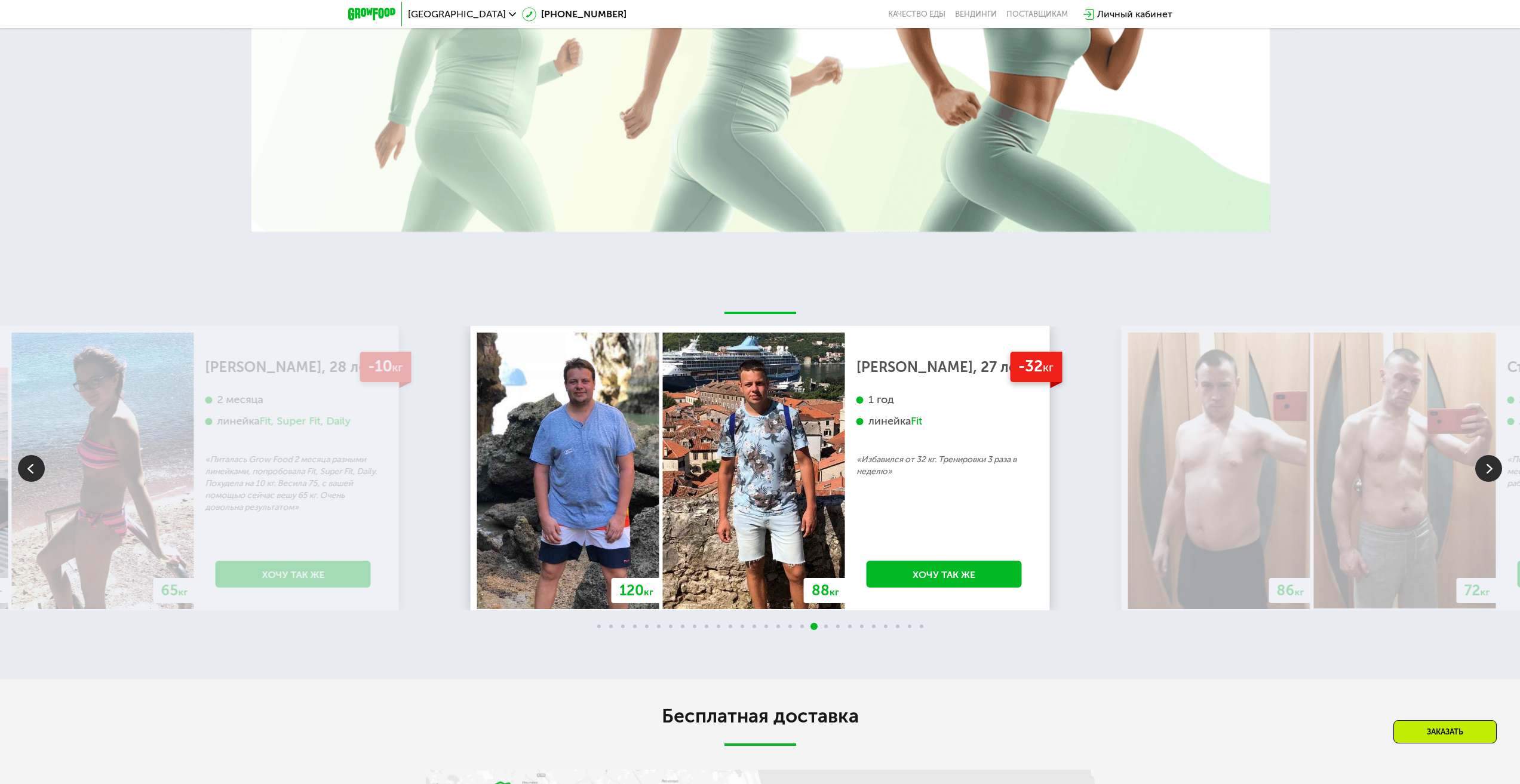
click at [1484, 478] on img at bounding box center [1488, 468] width 27 height 27
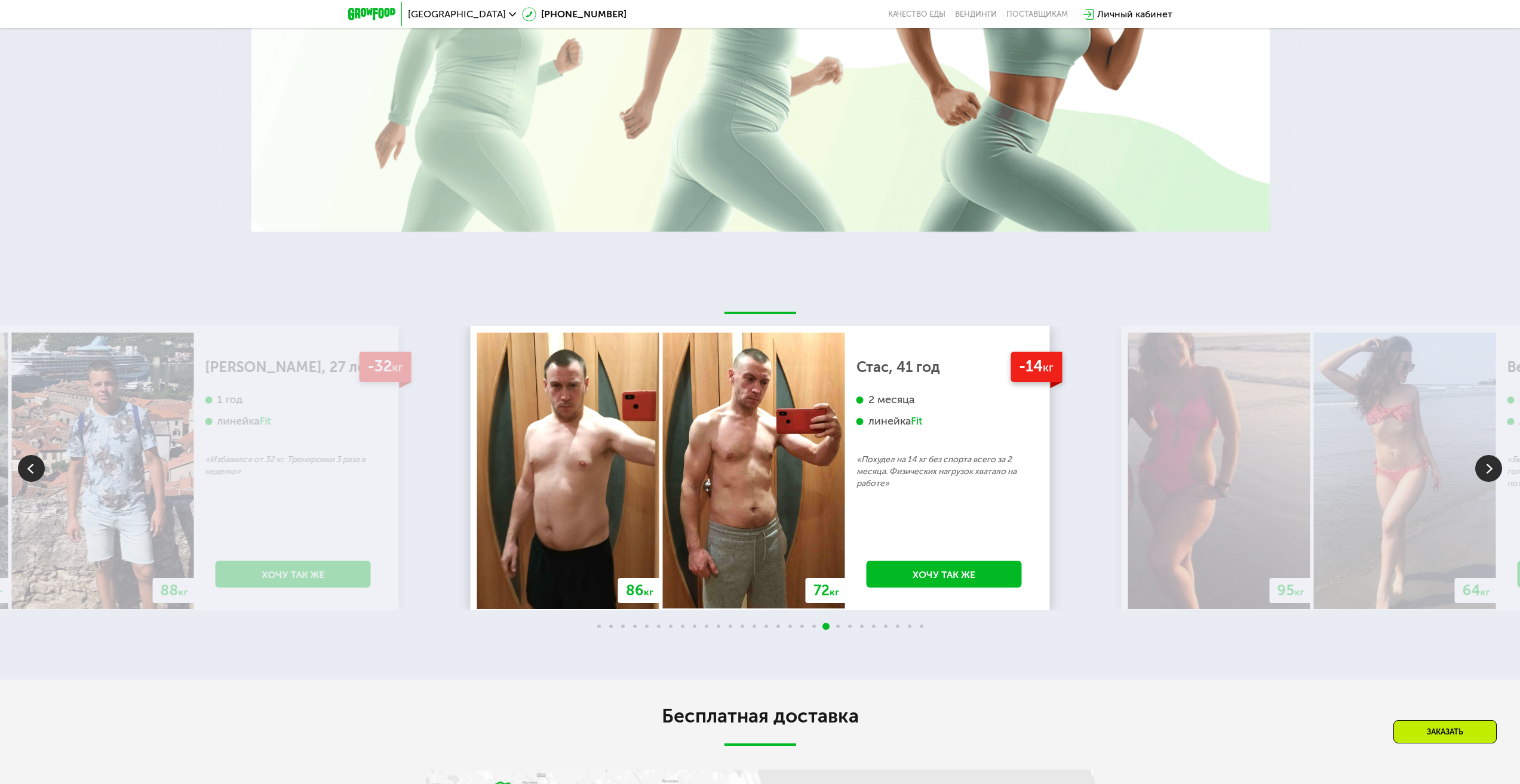
click at [1490, 478] on img at bounding box center [1488, 468] width 27 height 27
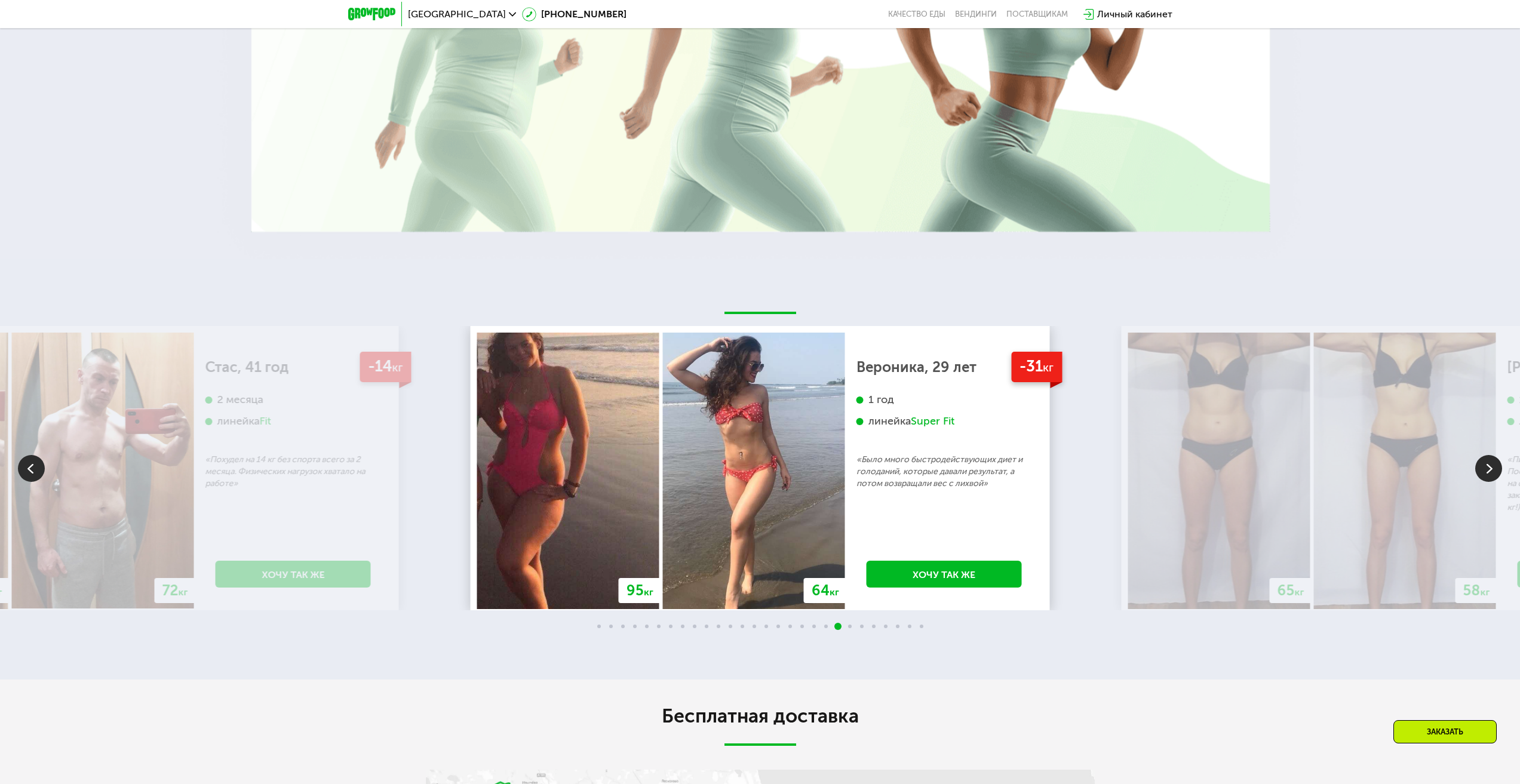
click at [1490, 479] on img at bounding box center [1488, 468] width 27 height 27
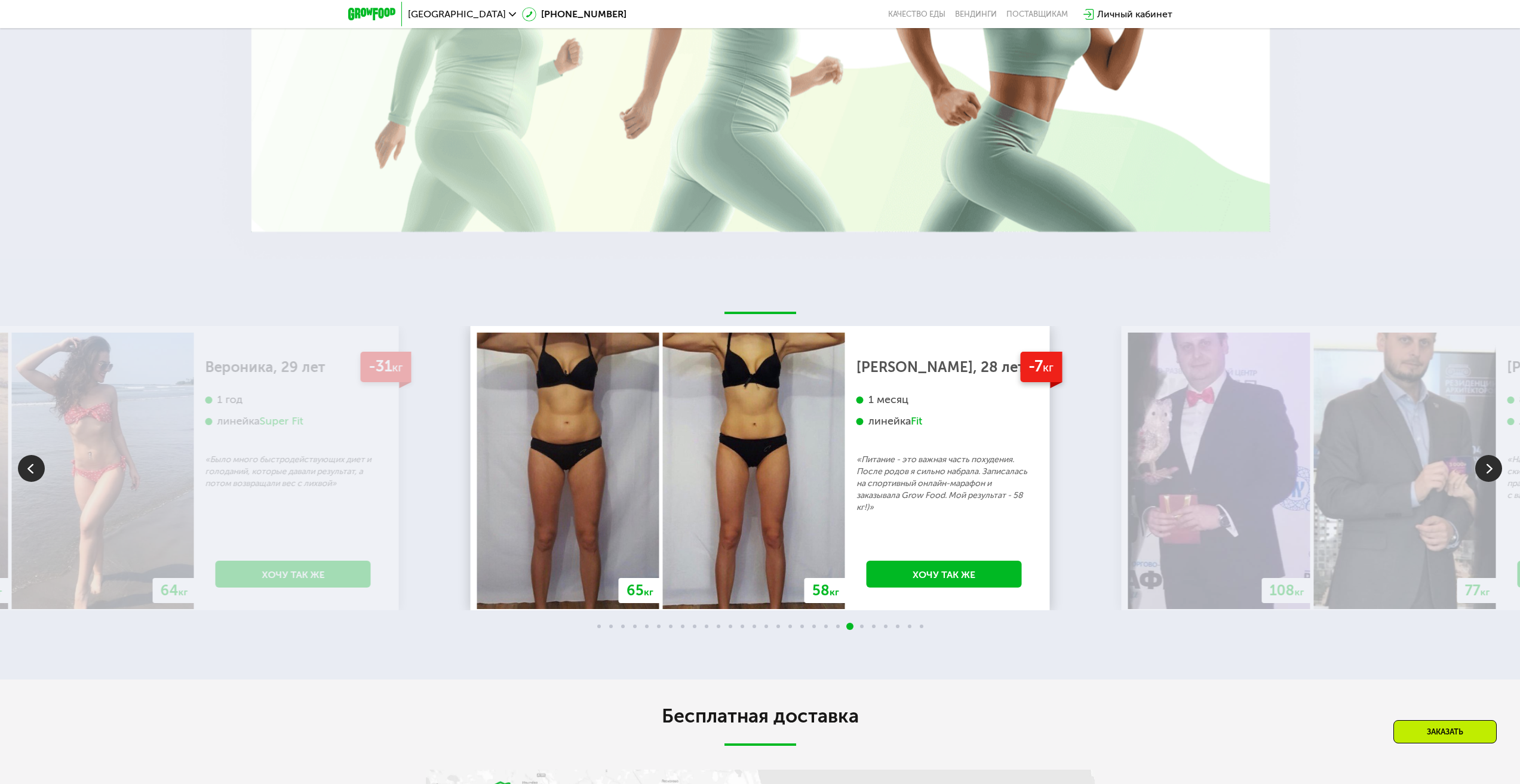
click at [1490, 479] on img at bounding box center [1488, 468] width 27 height 27
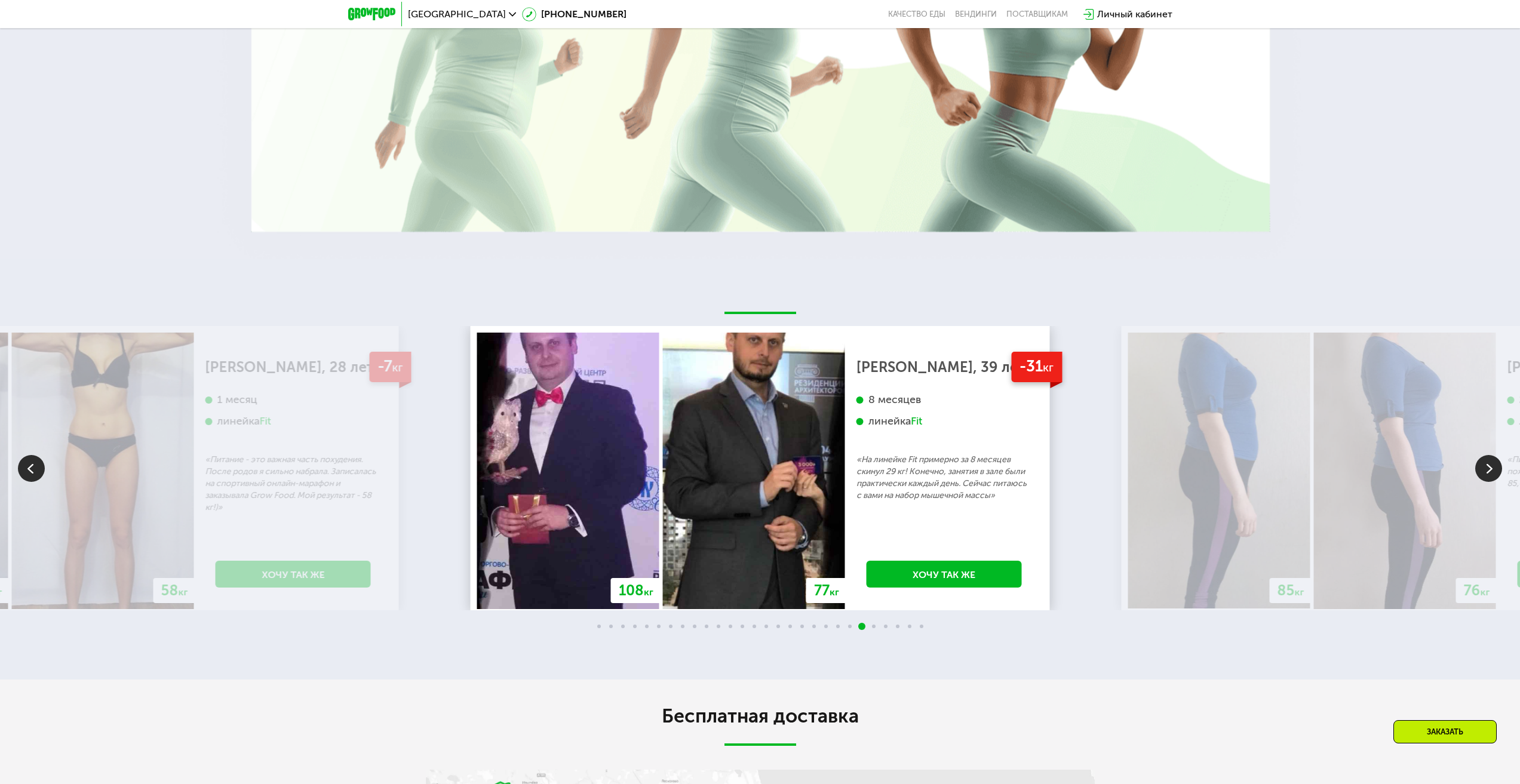
click at [1490, 479] on img at bounding box center [1488, 468] width 27 height 27
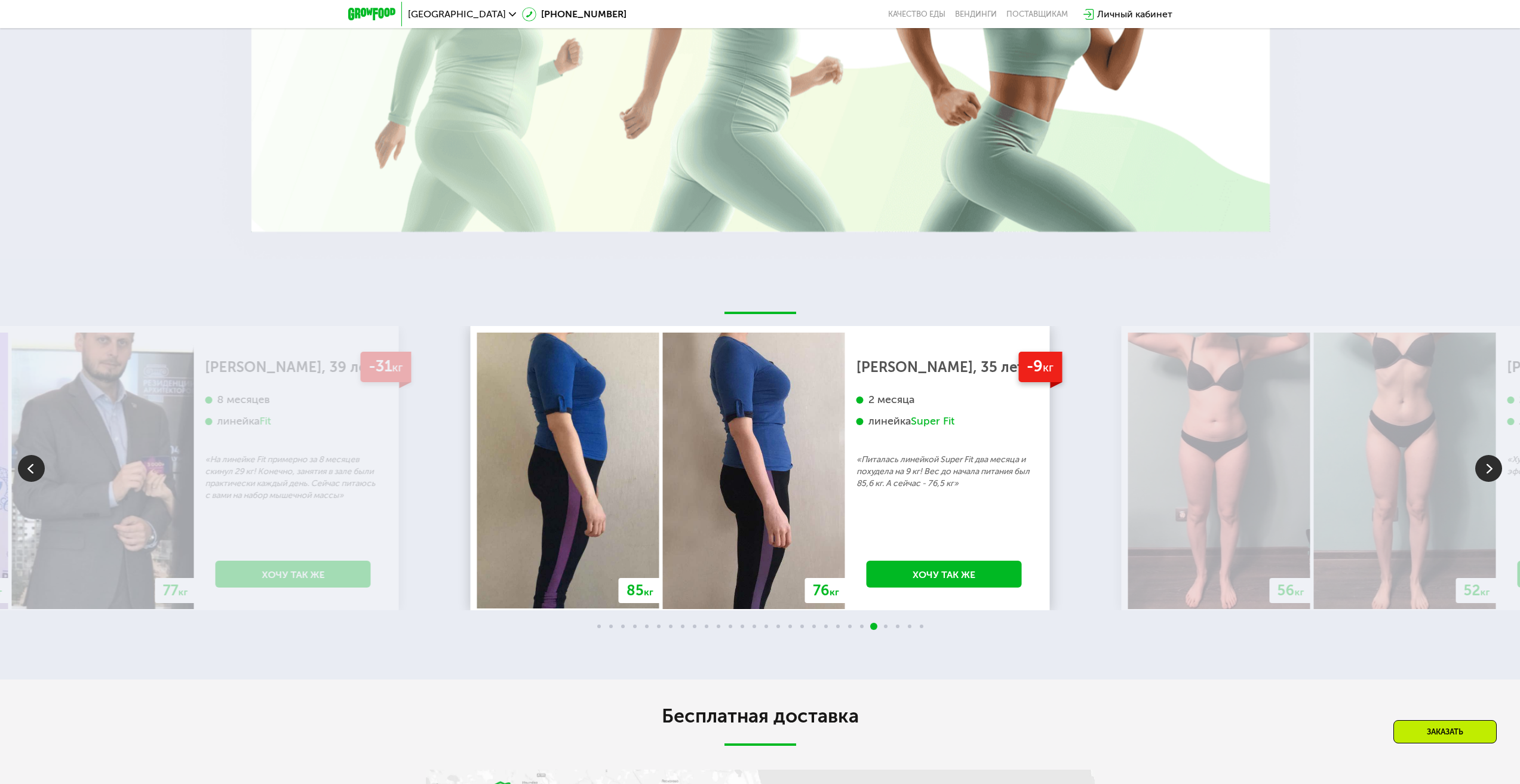
click at [1490, 479] on img at bounding box center [1488, 468] width 27 height 27
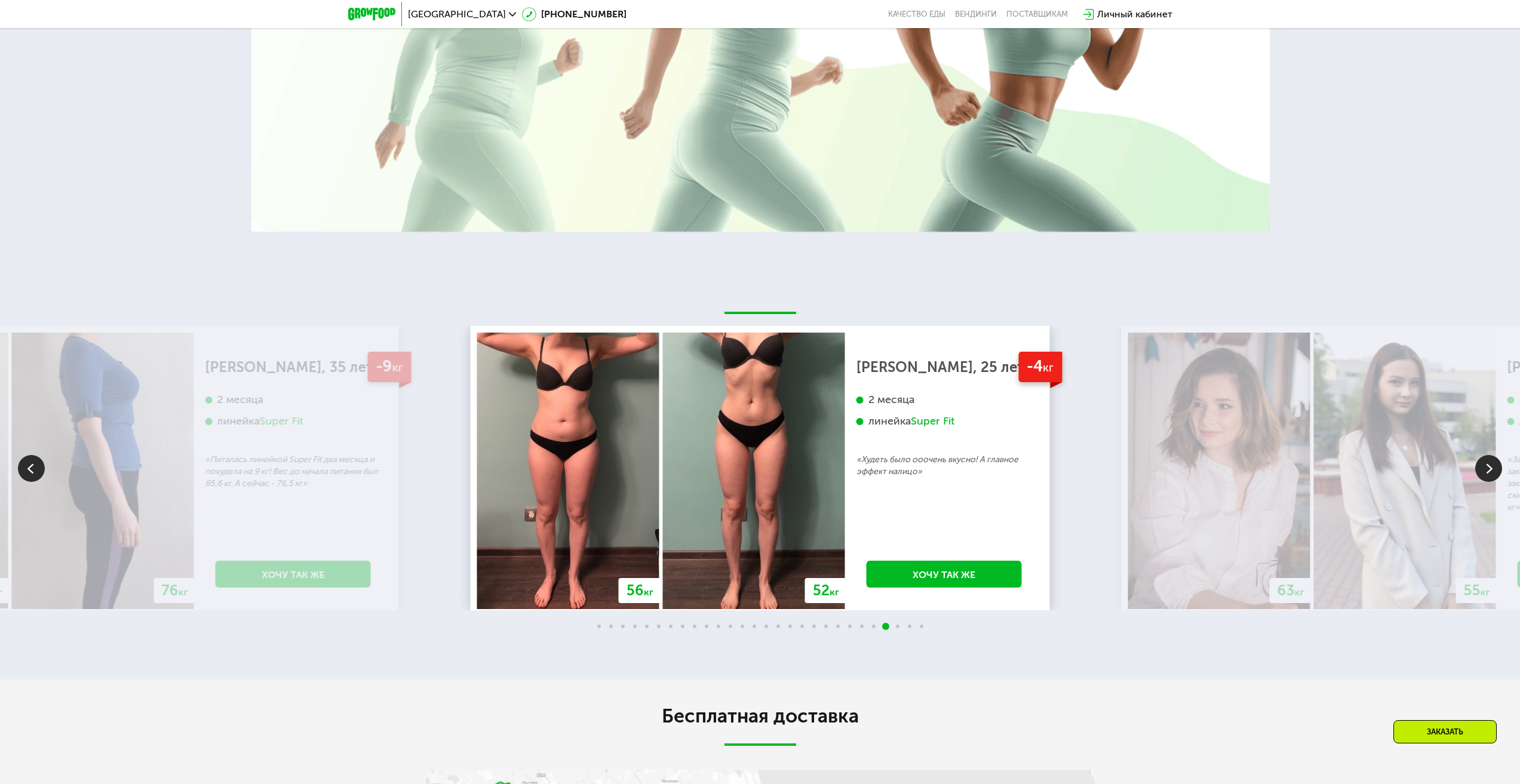
click at [1490, 479] on img at bounding box center [1488, 468] width 27 height 27
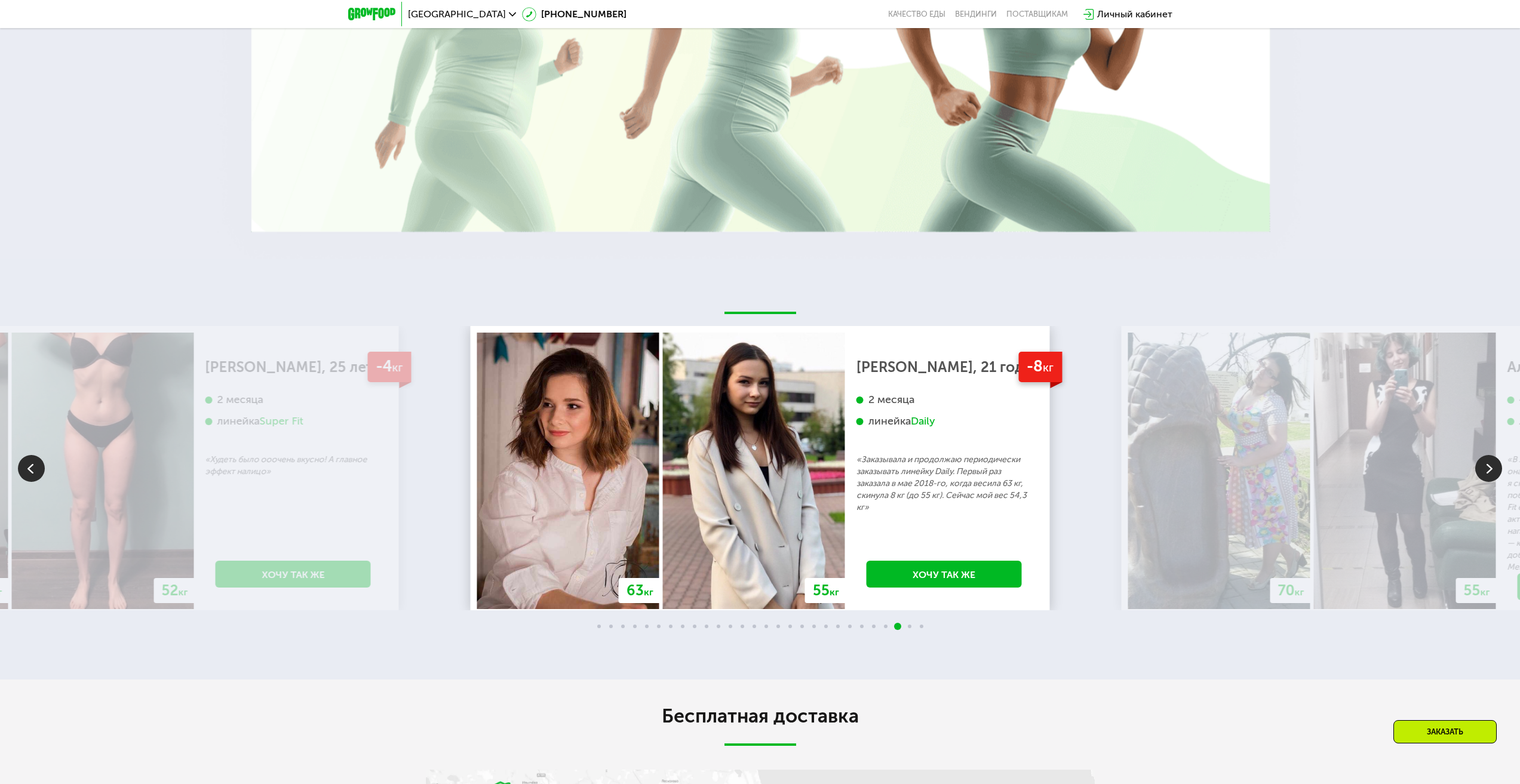
click at [1490, 479] on img at bounding box center [1488, 468] width 27 height 27
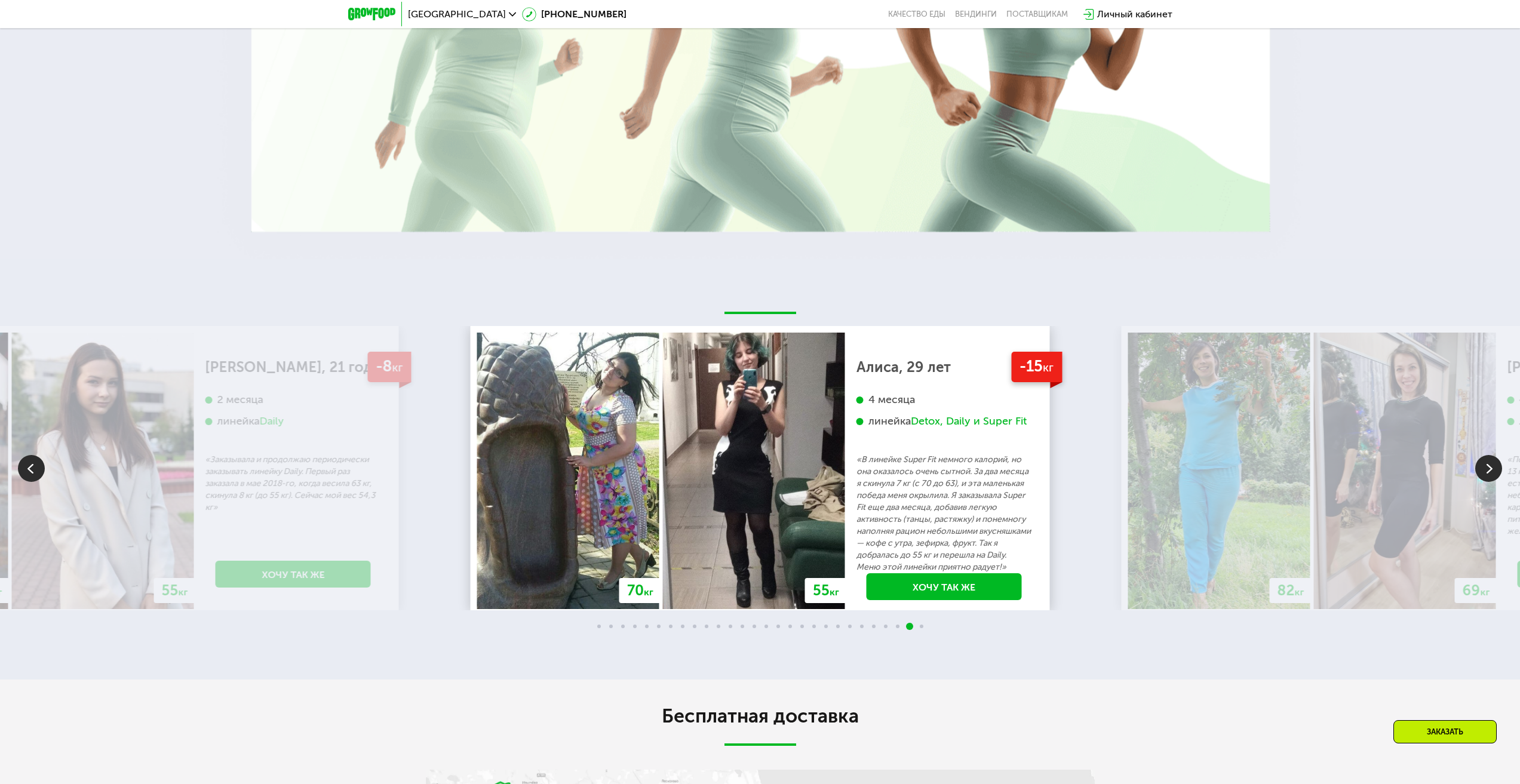
click at [1490, 479] on img at bounding box center [1488, 468] width 27 height 27
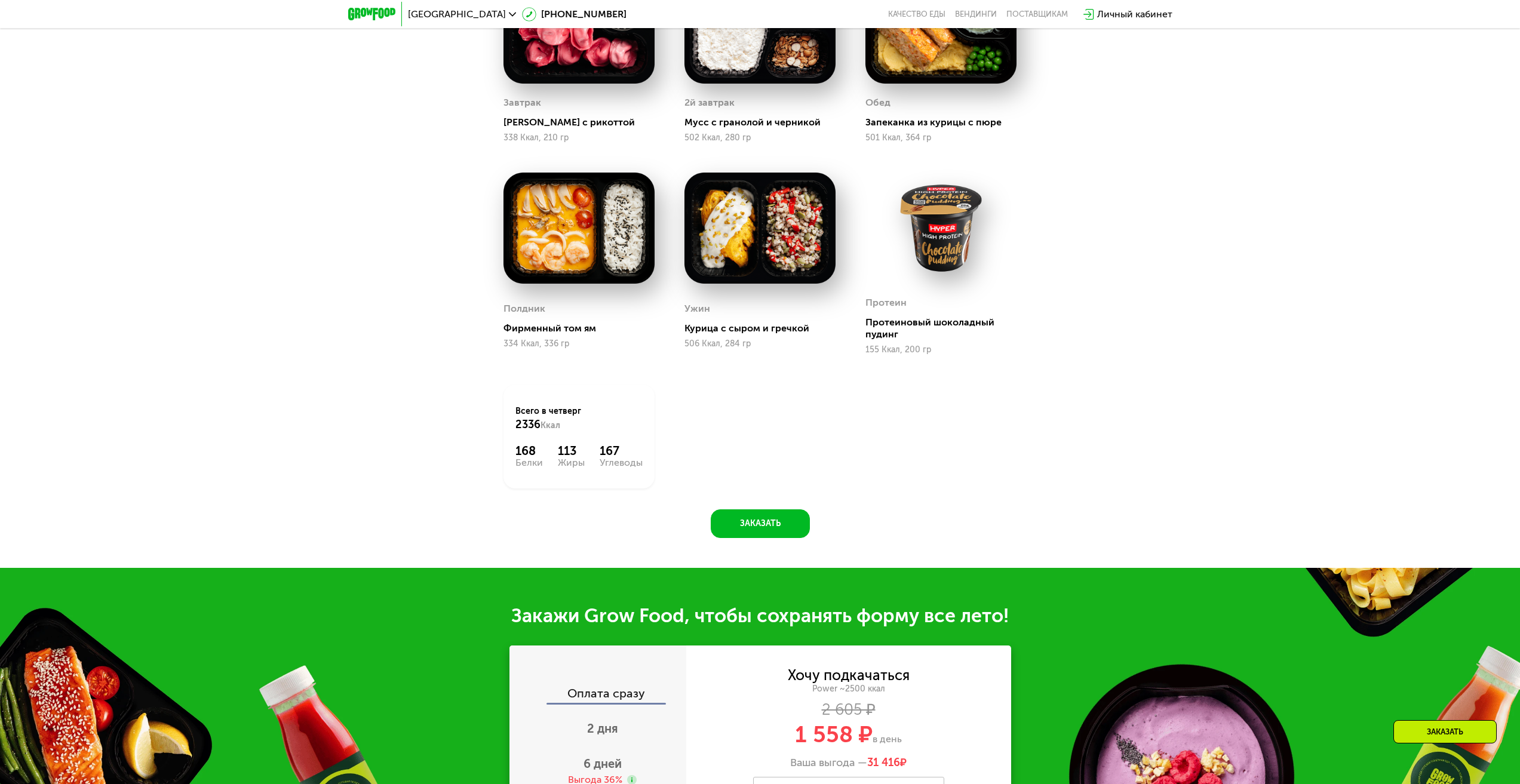
scroll to position [884, 0]
